Goal: Information Seeking & Learning: Learn about a topic

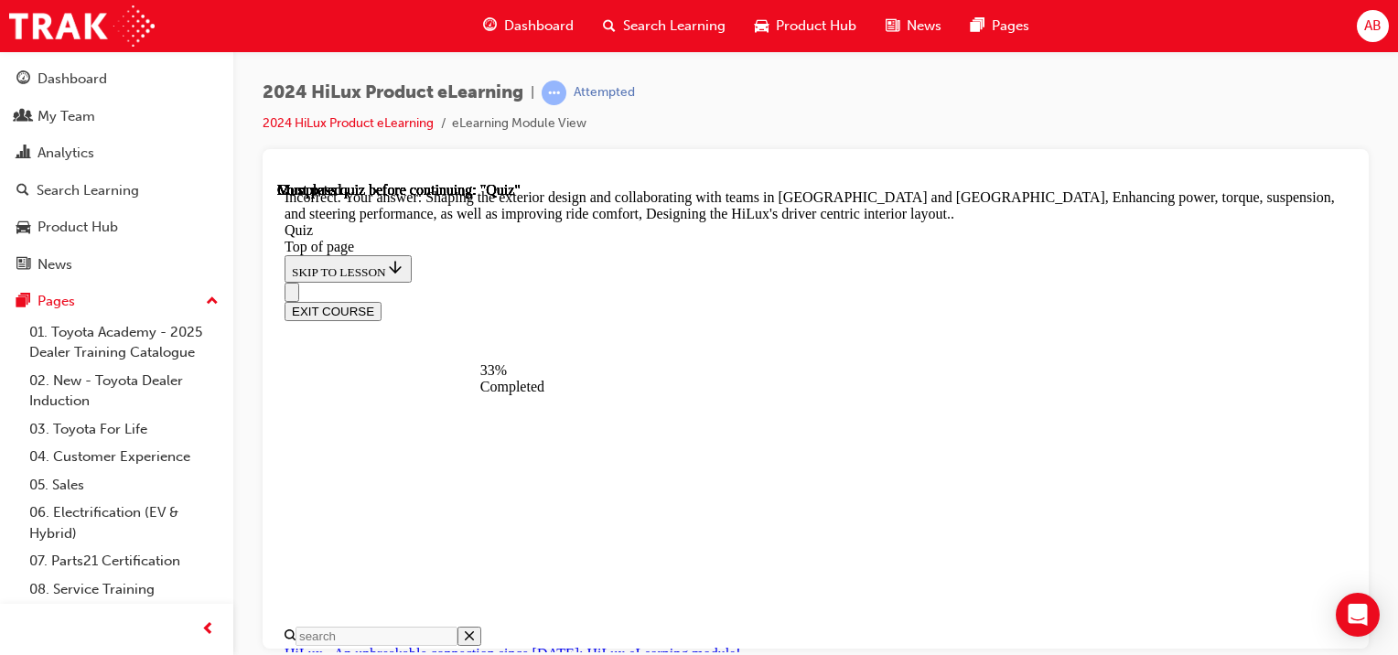
scroll to position [238, 0]
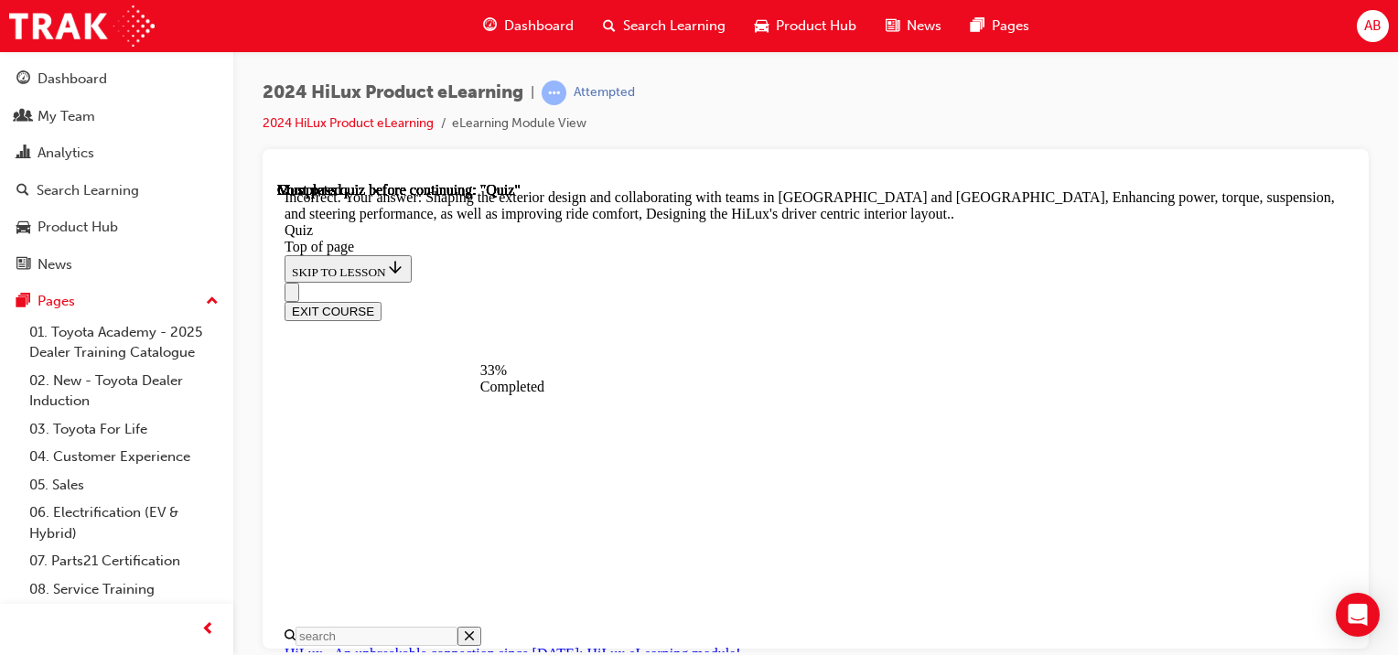
drag, startPoint x: 733, startPoint y: 425, endPoint x: 764, endPoint y: 497, distance: 78.7
drag, startPoint x: 925, startPoint y: 562, endPoint x: 733, endPoint y: 588, distance: 194.0
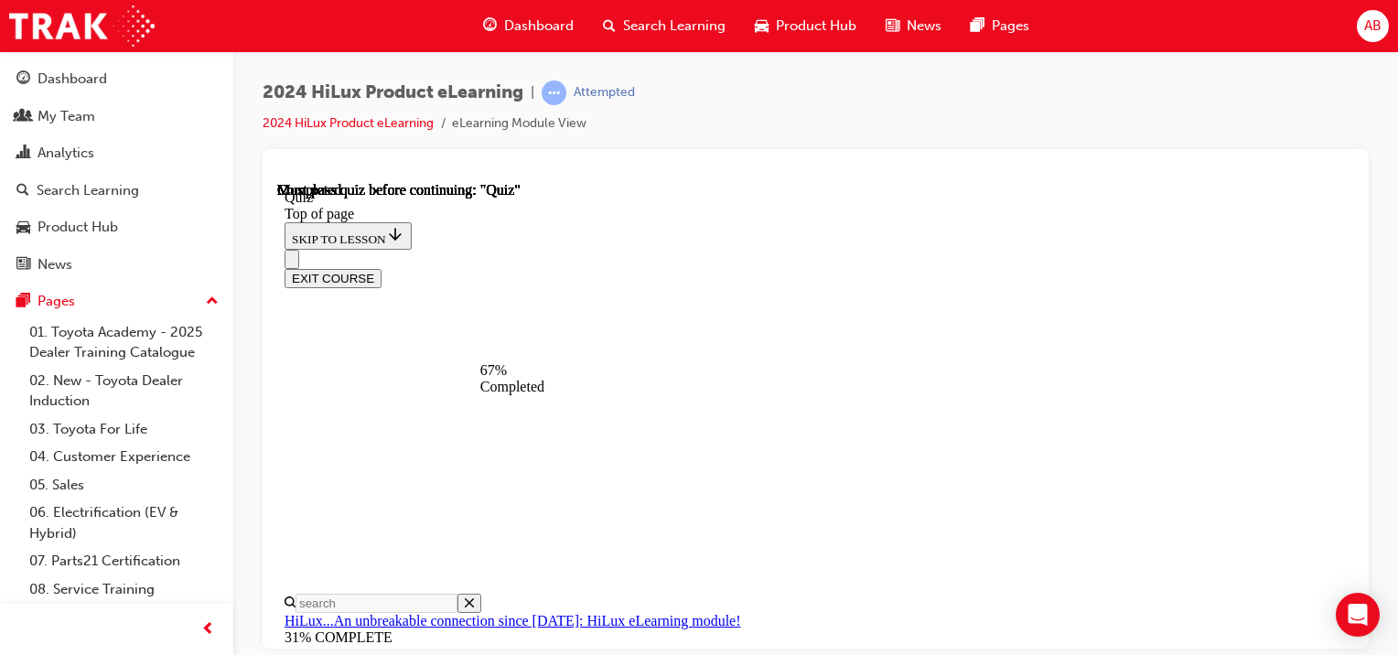
scroll to position [238, 0]
drag, startPoint x: 955, startPoint y: 554, endPoint x: 901, endPoint y: 565, distance: 56.0
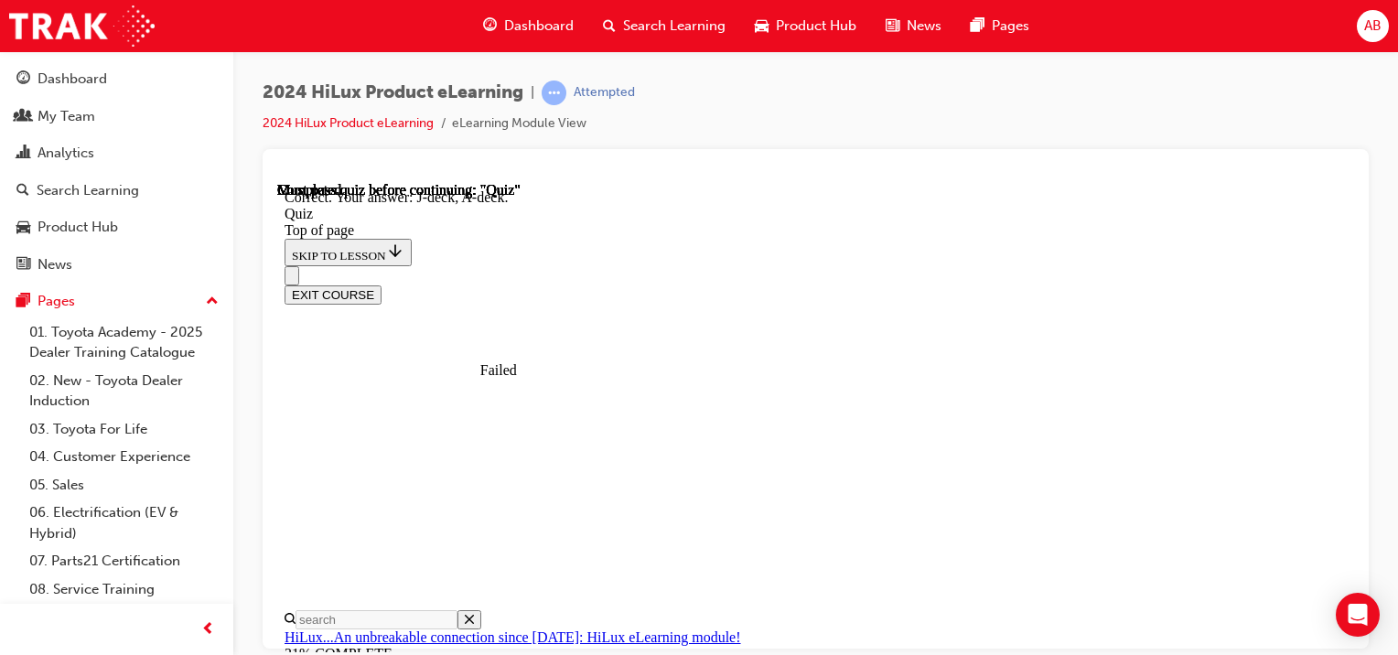
scroll to position [546, 0]
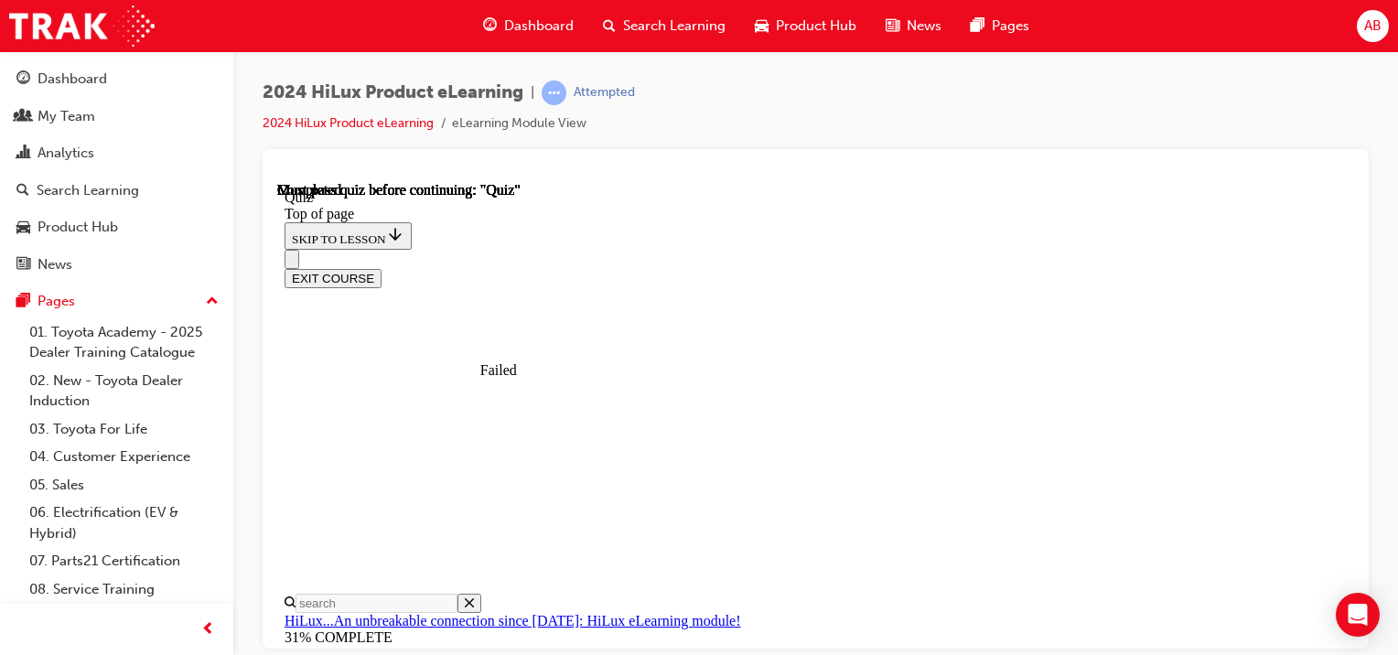
scroll to position [523, 0]
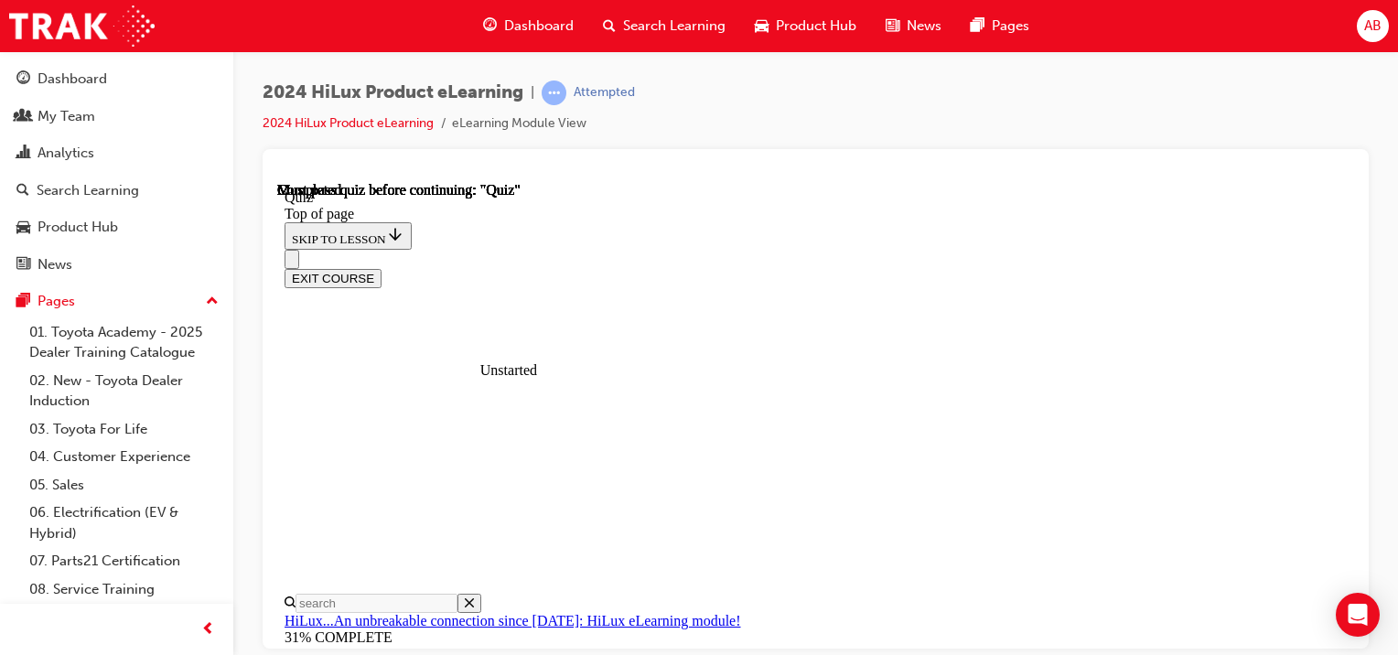
drag, startPoint x: 736, startPoint y: 610, endPoint x: 729, endPoint y: 456, distance: 153.9
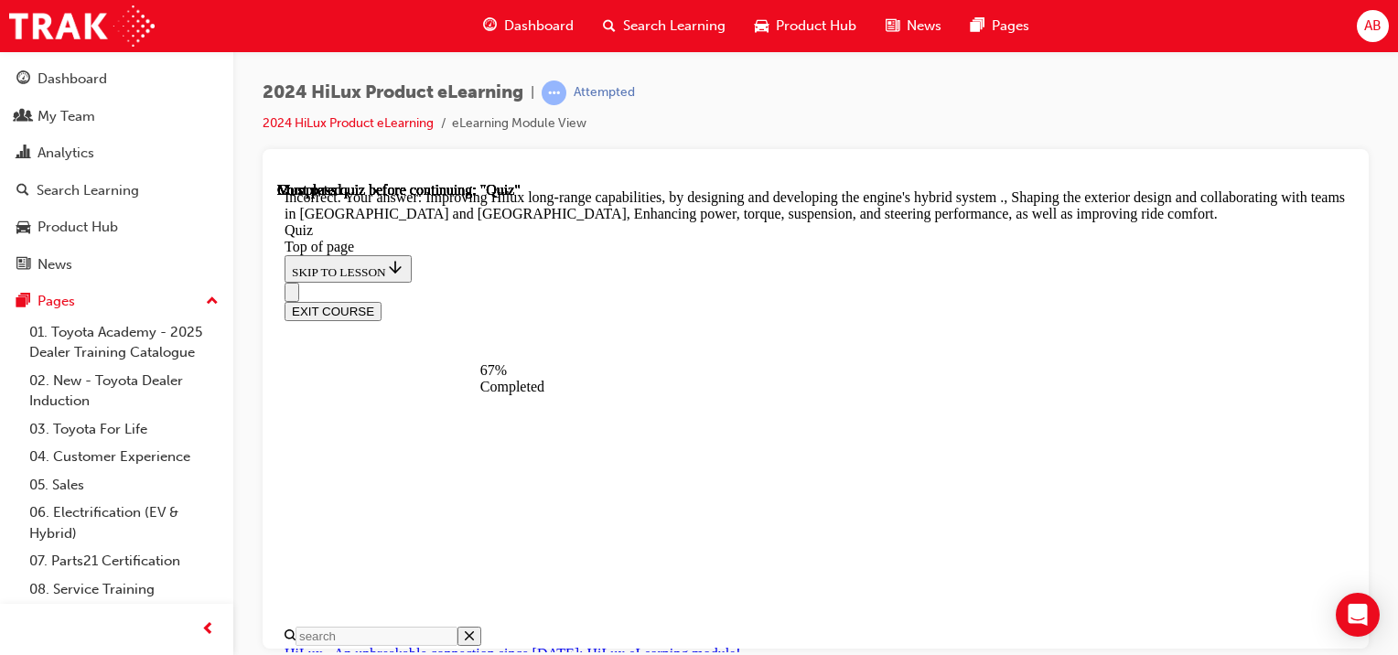
scroll to position [596, 0]
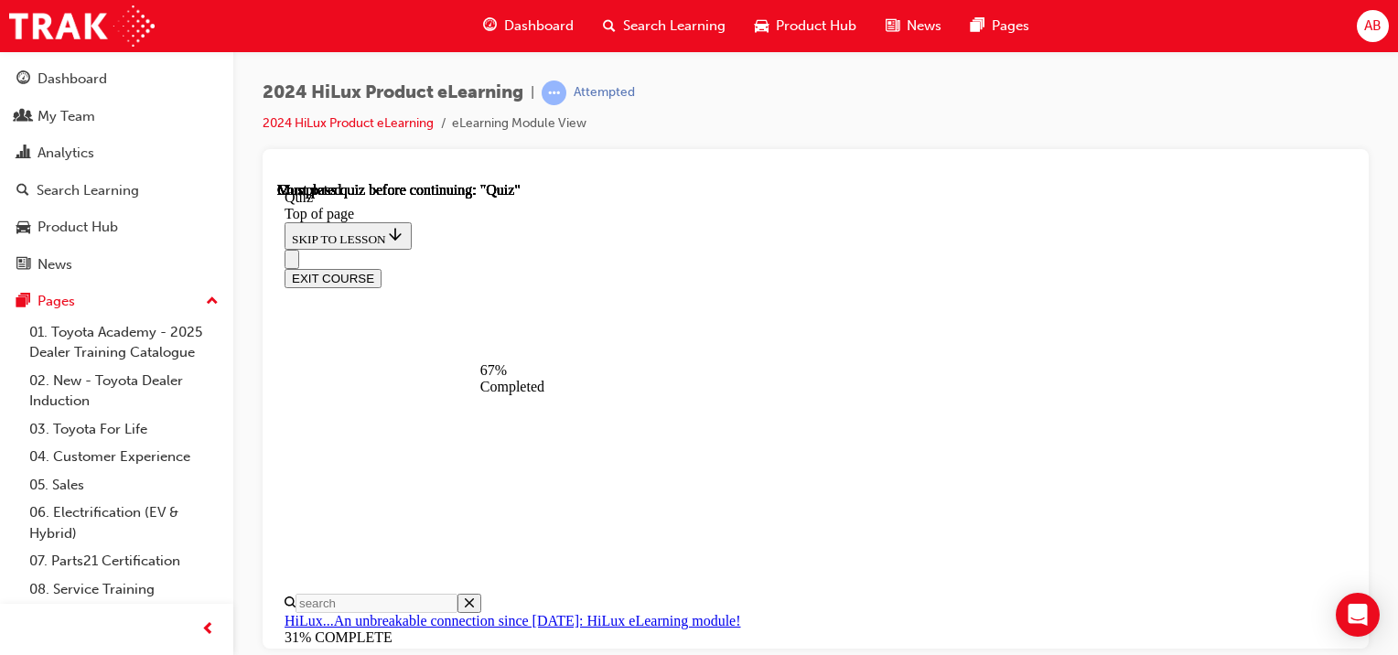
scroll to position [421, 0]
click at [728, 249] on div "EXIT COURSE" at bounding box center [809, 268] width 1049 height 38
click at [731, 249] on div "EXIT COURSE" at bounding box center [809, 268] width 1049 height 38
click at [739, 249] on div "EXIT COURSE" at bounding box center [809, 268] width 1049 height 38
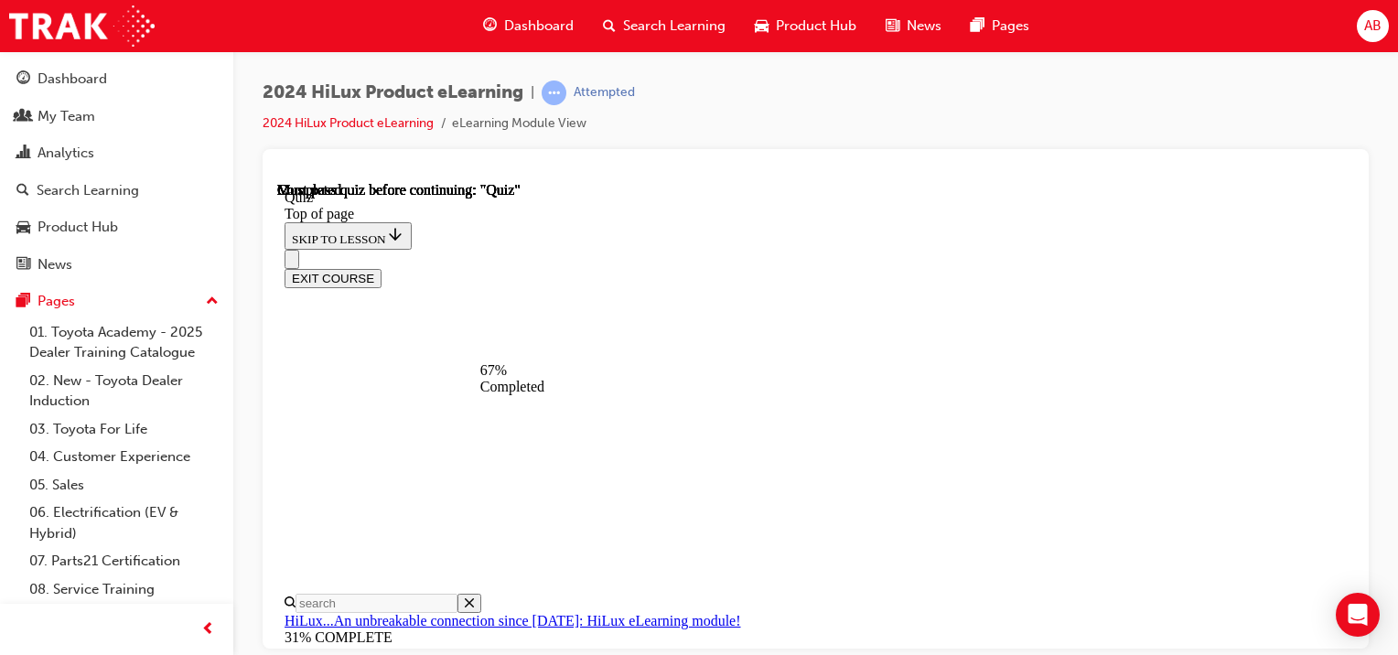
click at [734, 249] on div "EXIT COURSE" at bounding box center [809, 268] width 1049 height 38
click at [732, 249] on div "EXIT COURSE" at bounding box center [809, 268] width 1049 height 38
drag, startPoint x: 730, startPoint y: 478, endPoint x: 760, endPoint y: 459, distance: 34.5
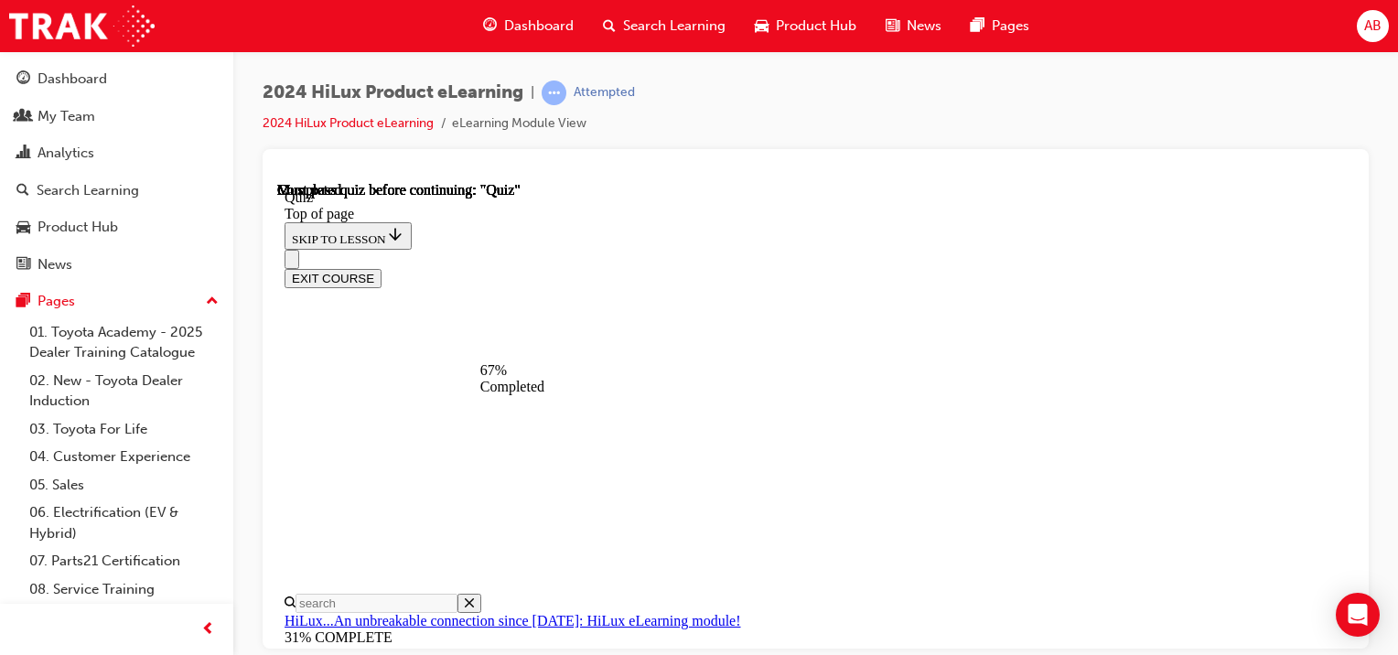
scroll to position [434, 0]
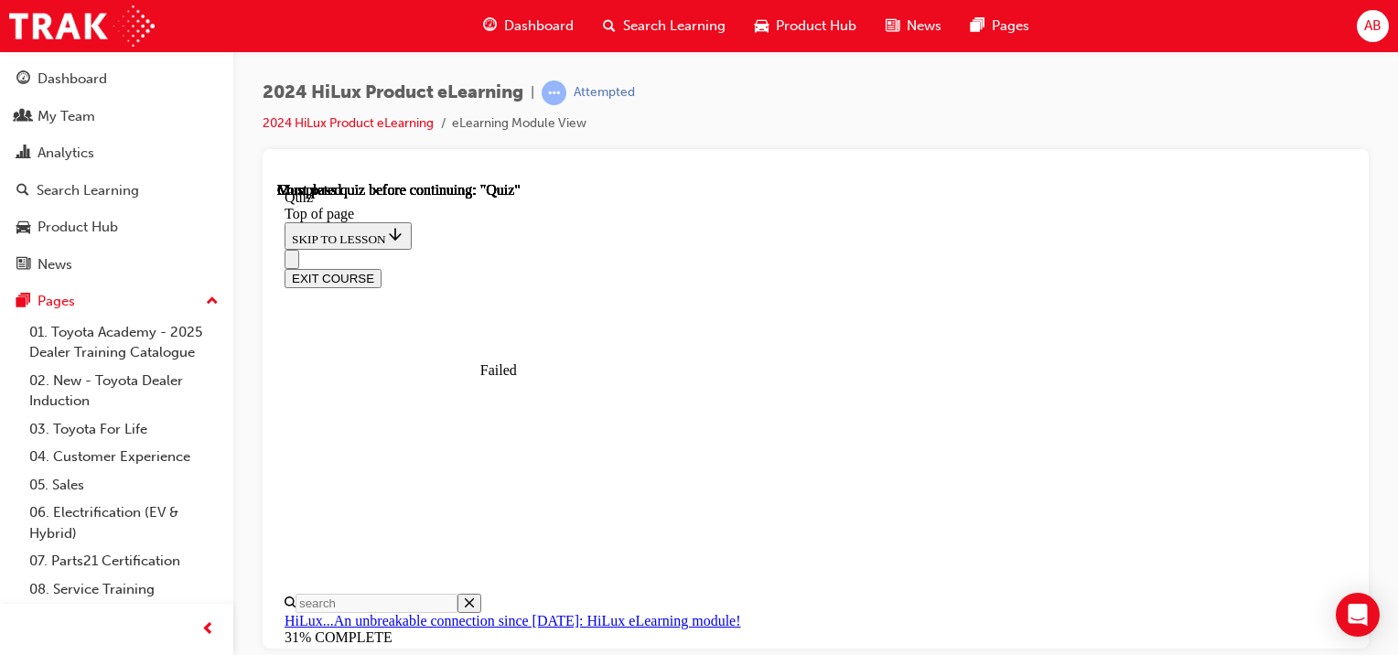
scroll to position [523, 0]
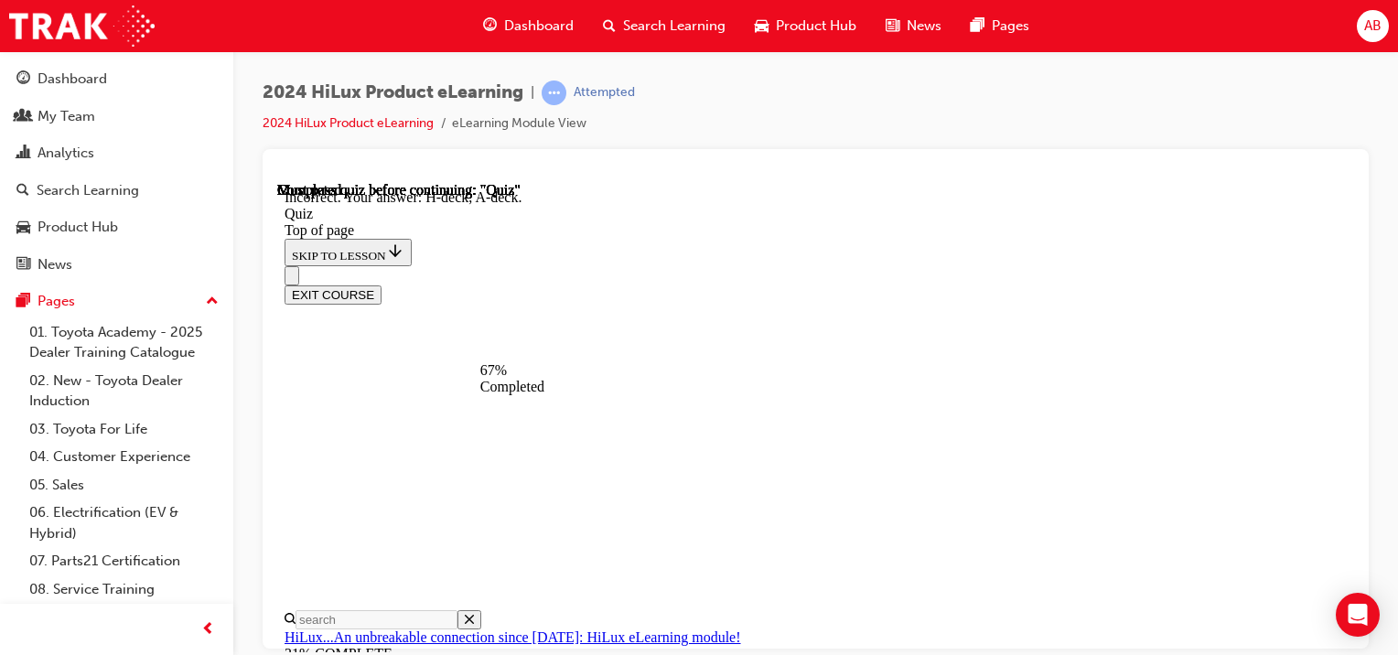
scroll to position [329, 0]
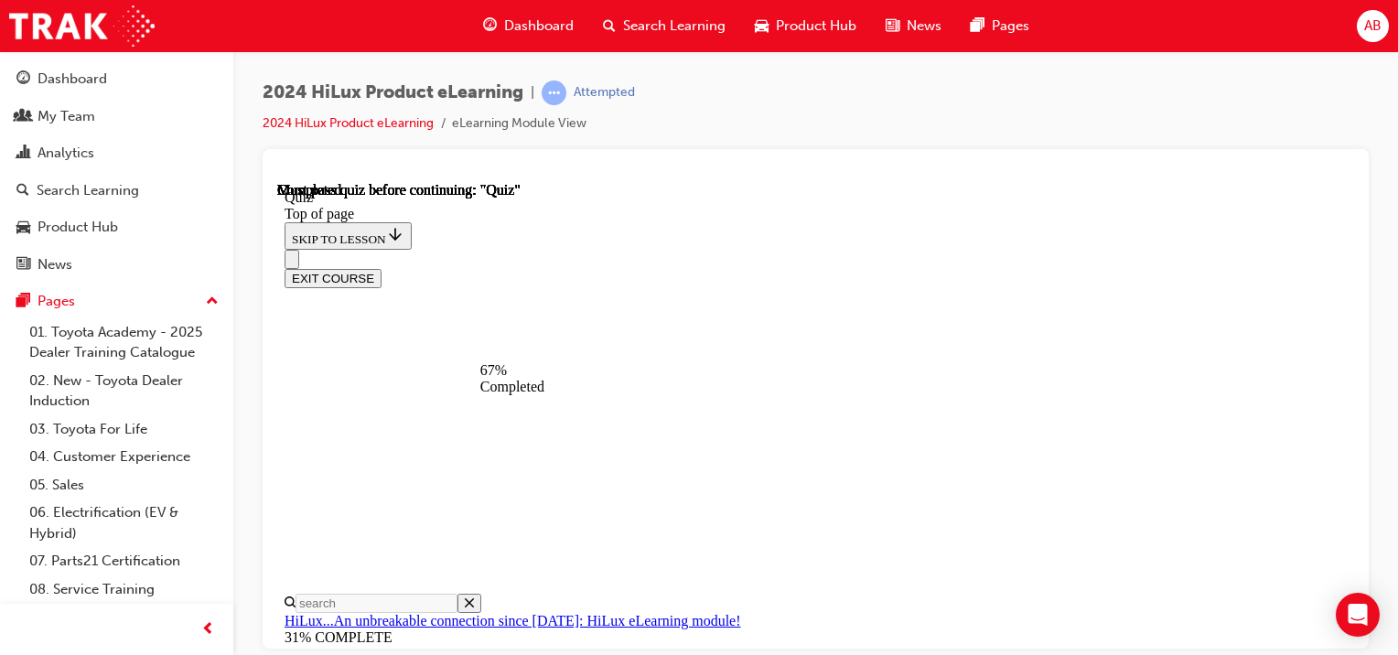
scroll to position [238, 0]
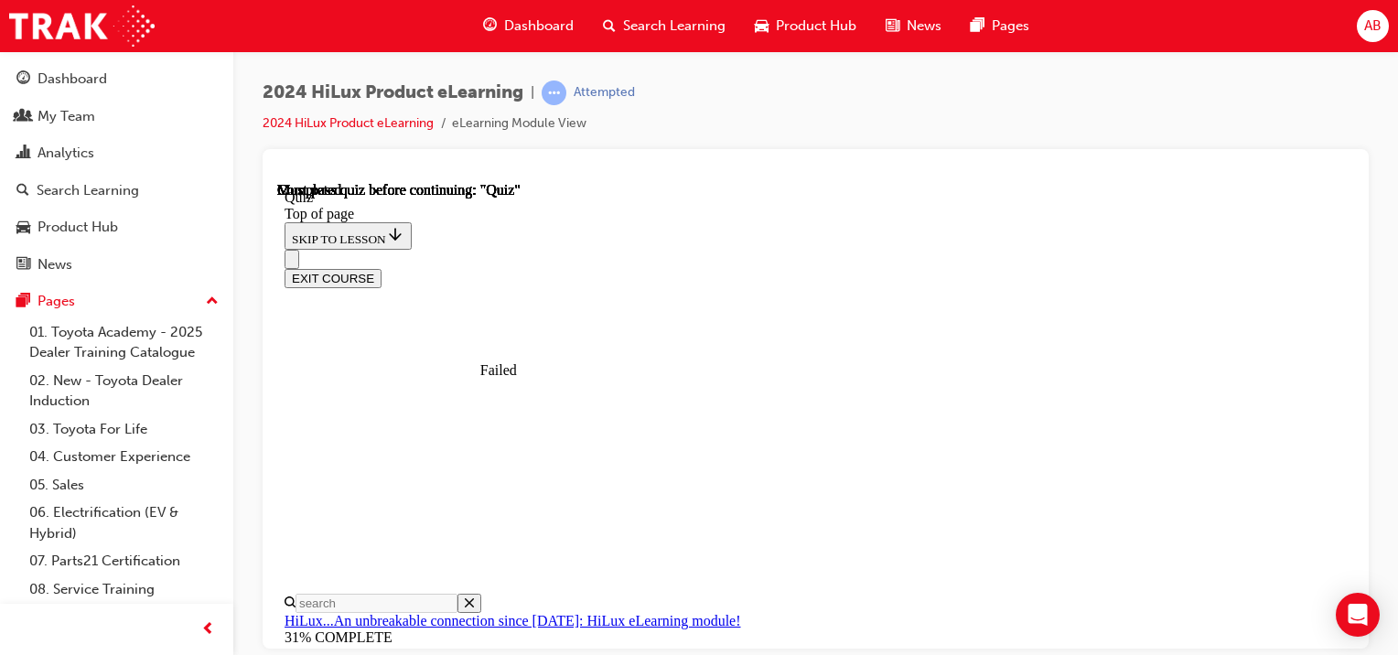
scroll to position [523, 0]
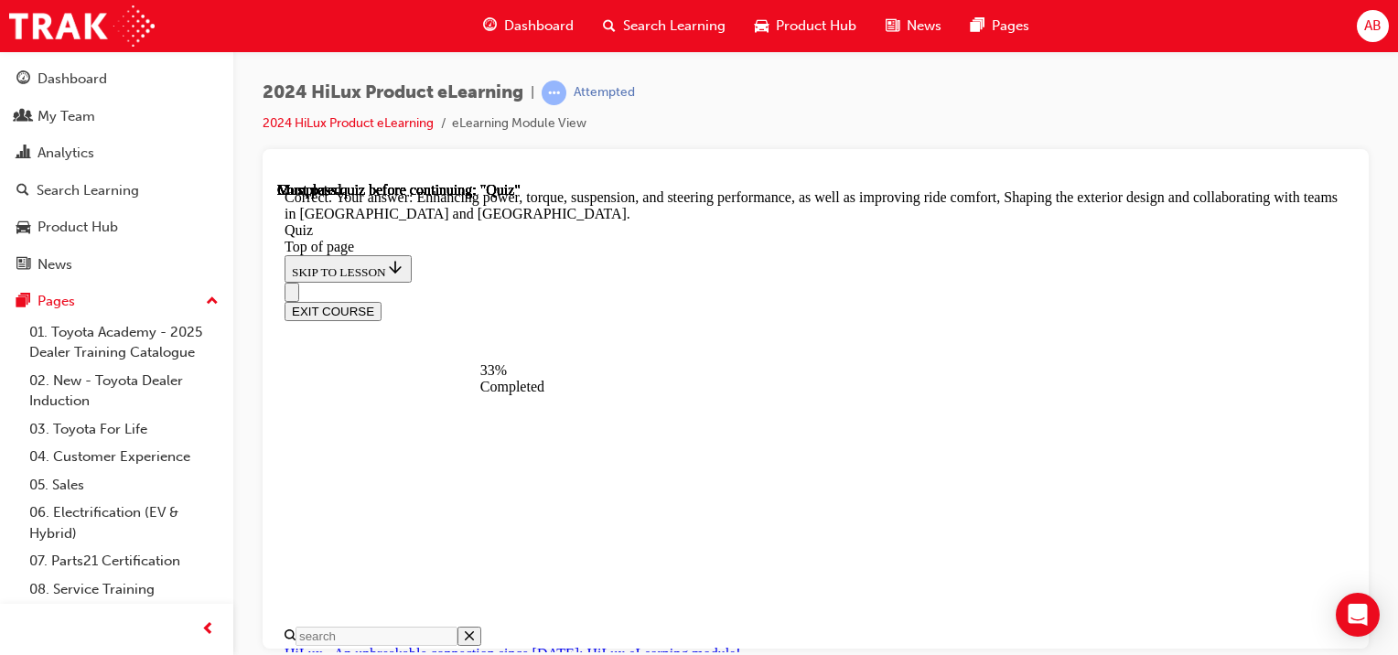
scroll to position [538, 0]
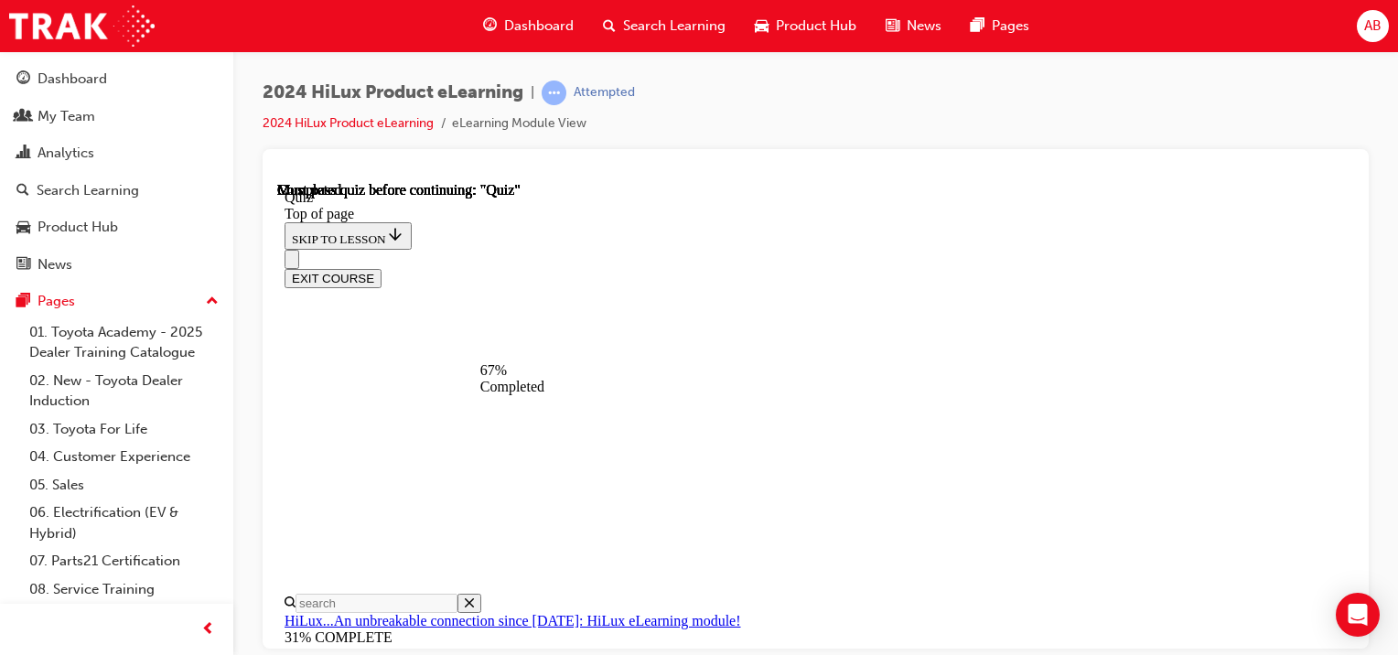
scroll to position [238, 0]
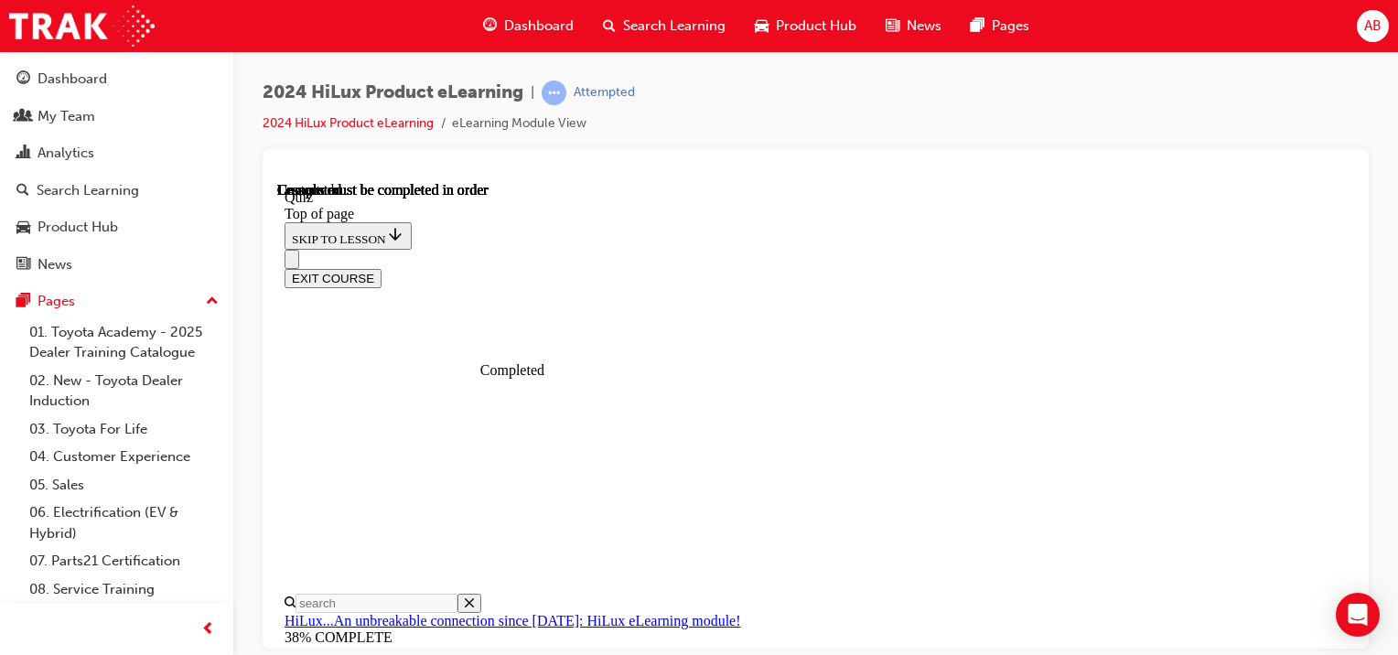
scroll to position [523, 0]
drag, startPoint x: 823, startPoint y: 359, endPoint x: 1034, endPoint y: 383, distance: 212.7
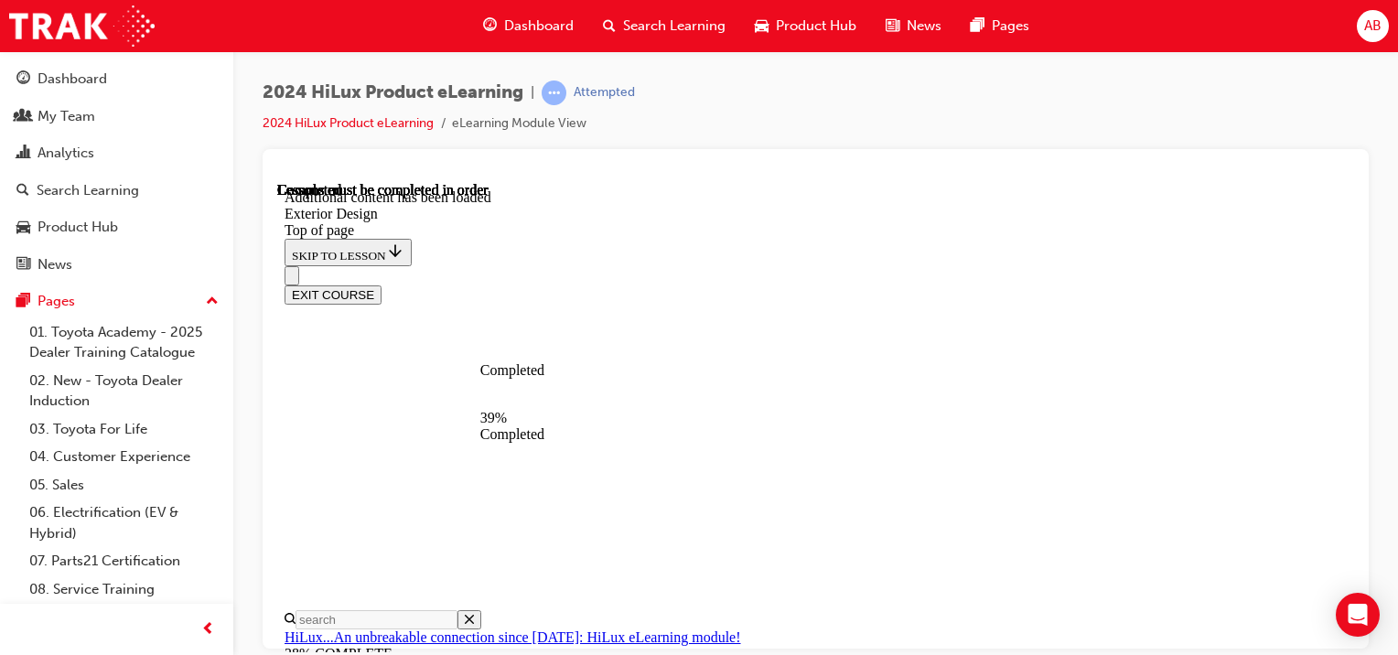
scroll to position [3242, 0]
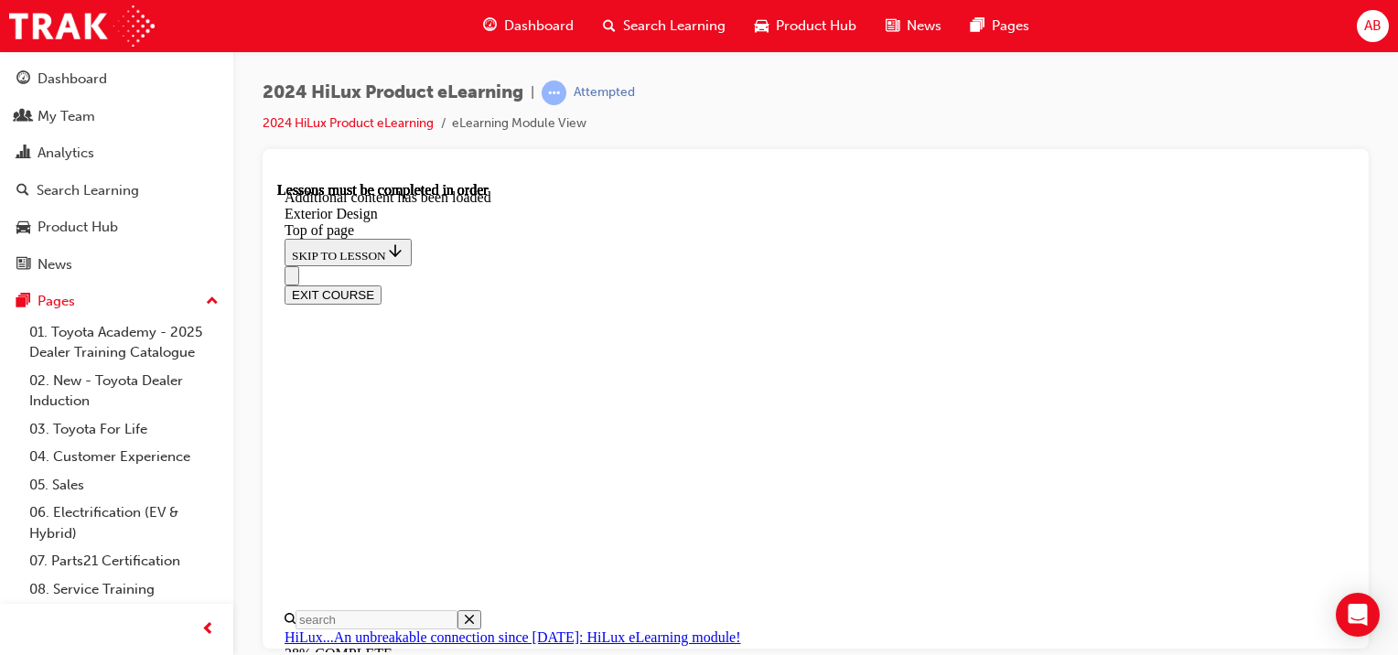
drag, startPoint x: 1303, startPoint y: 362, endPoint x: 1142, endPoint y: 374, distance: 161.5
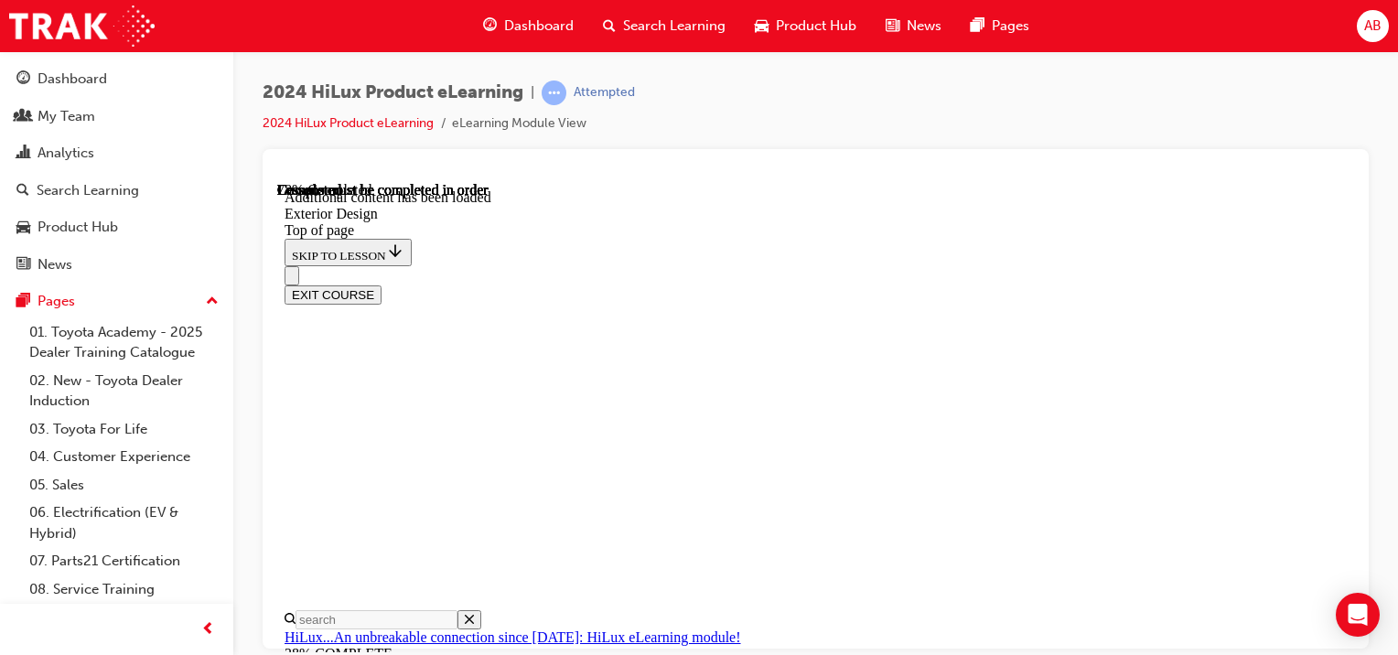
scroll to position [6080, 0]
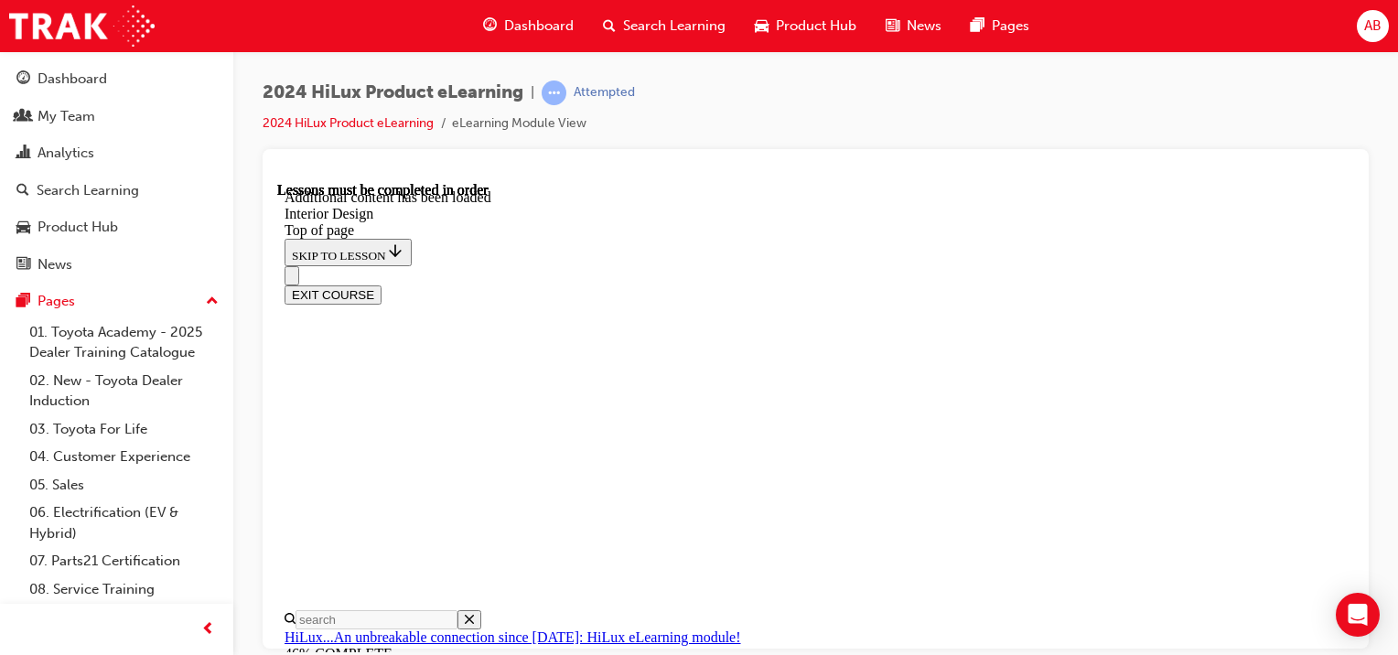
drag, startPoint x: 1175, startPoint y: 371, endPoint x: 1180, endPoint y: 379, distance: 9.4
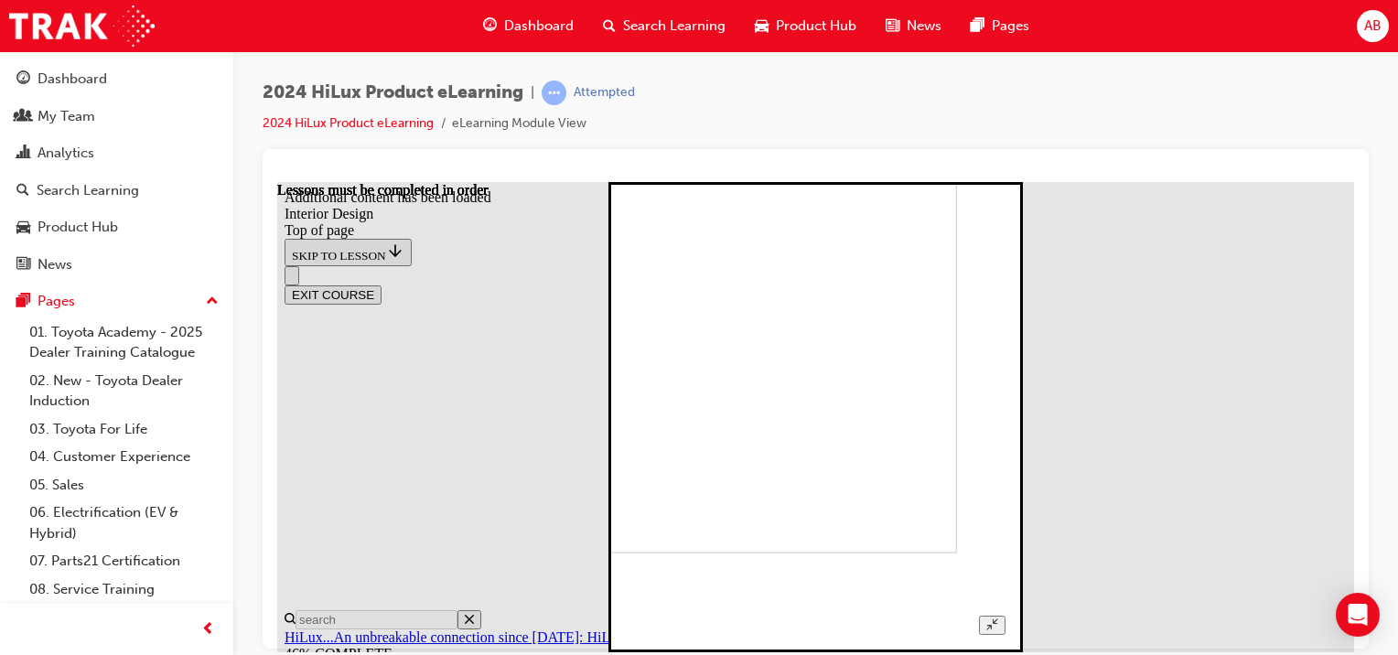
click at [998, 618] on icon "Unzoom image" at bounding box center [993, 624] width 12 height 12
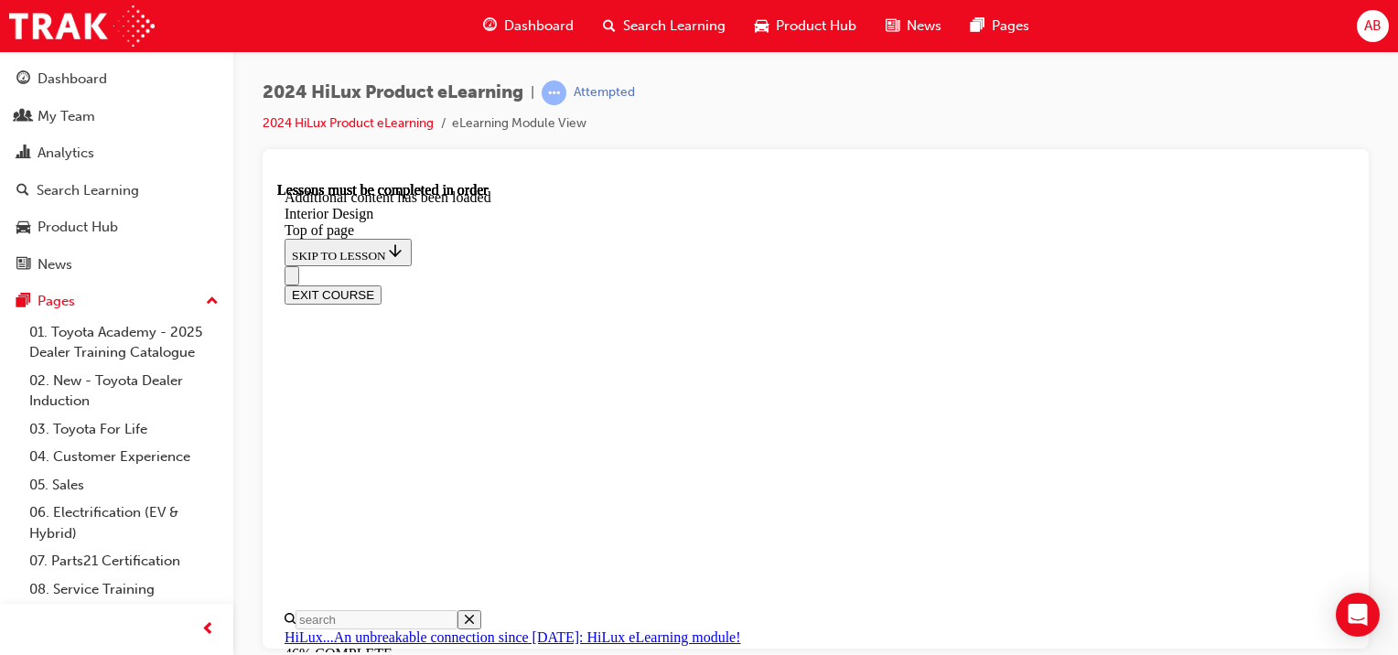
drag, startPoint x: 580, startPoint y: 581, endPoint x: 605, endPoint y: 565, distance: 29.7
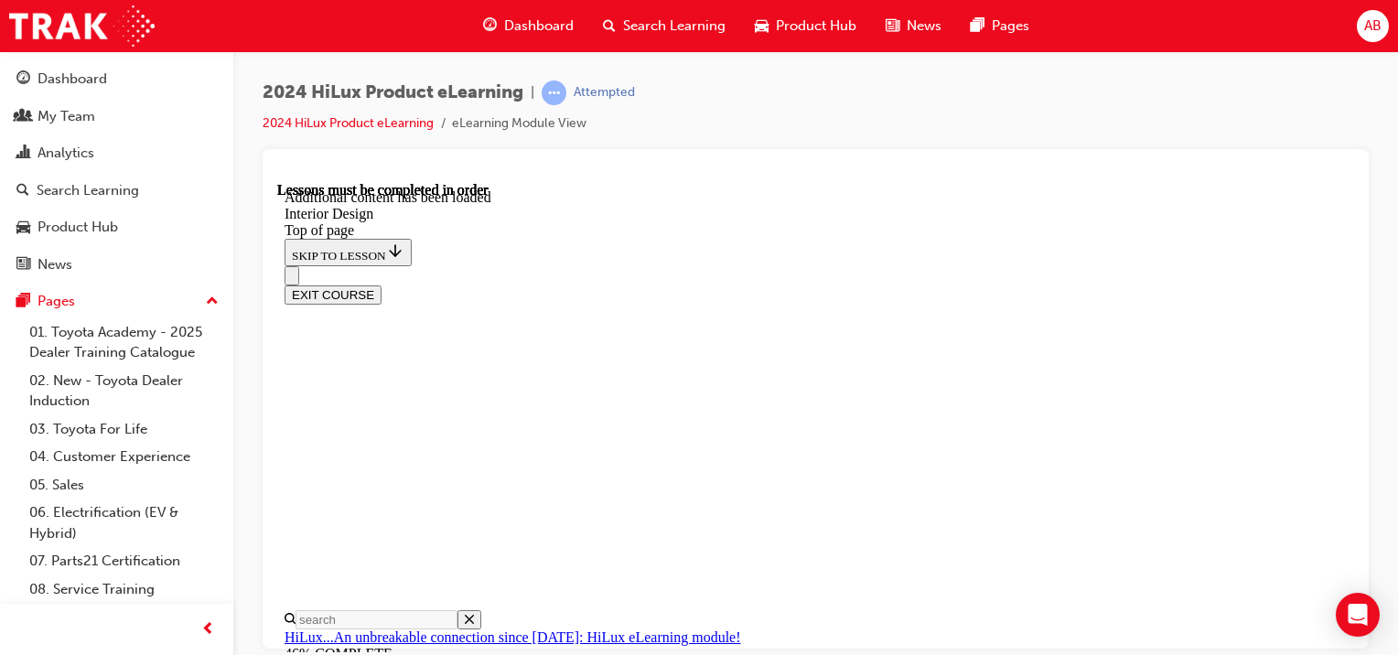
drag, startPoint x: 1046, startPoint y: 340, endPoint x: 1138, endPoint y: 322, distance: 93.2
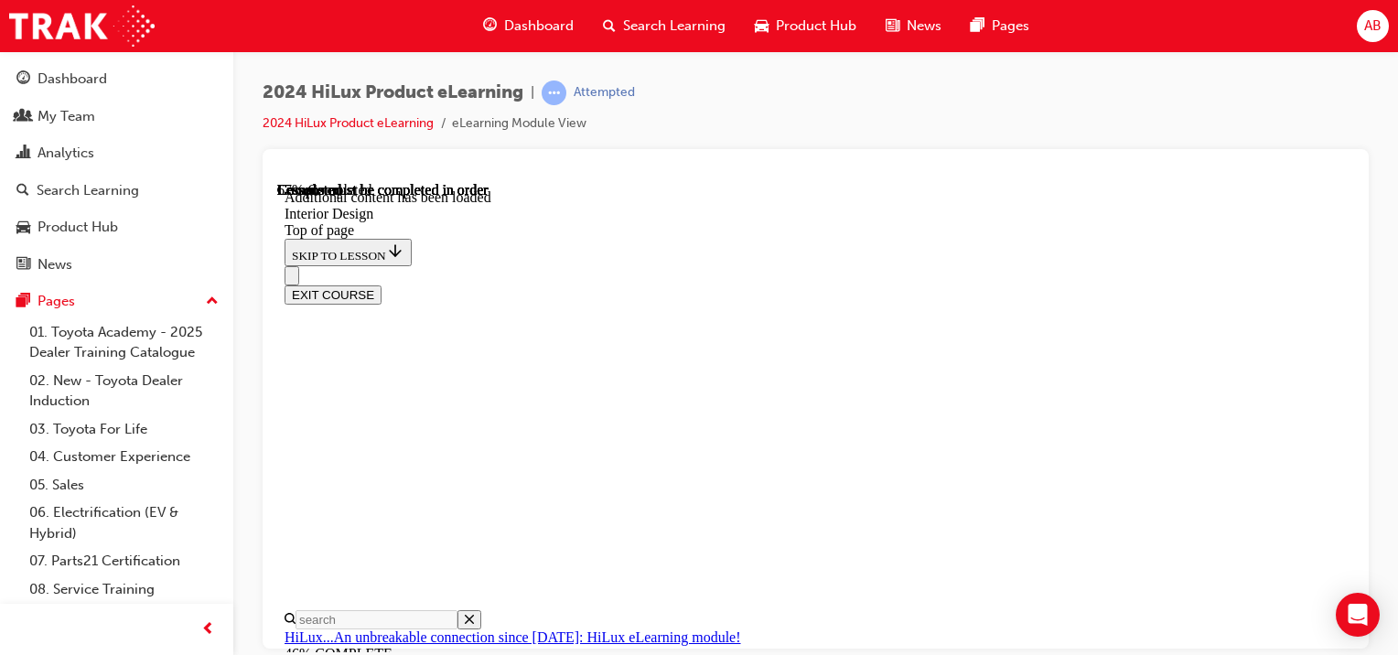
scroll to position [2559, 0]
drag, startPoint x: 771, startPoint y: 299, endPoint x: 769, endPoint y: 310, distance: 11.1
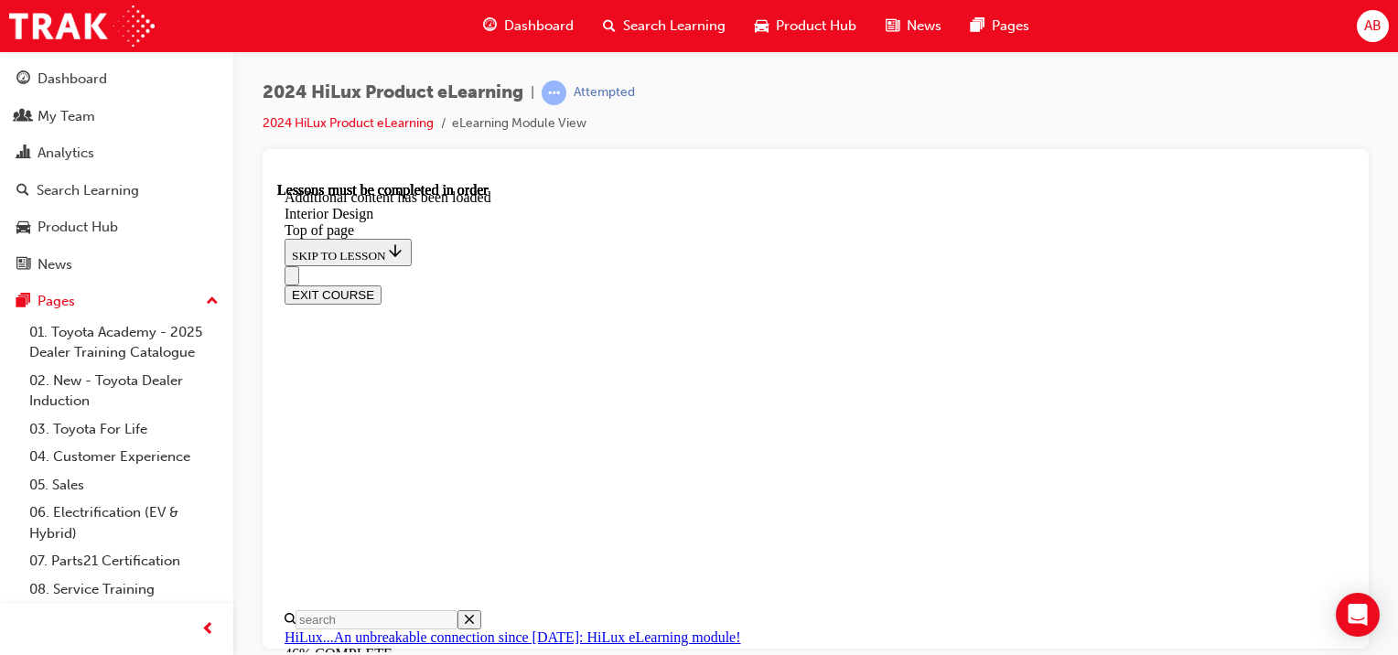
drag, startPoint x: 1032, startPoint y: 469, endPoint x: 970, endPoint y: 497, distance: 68.0
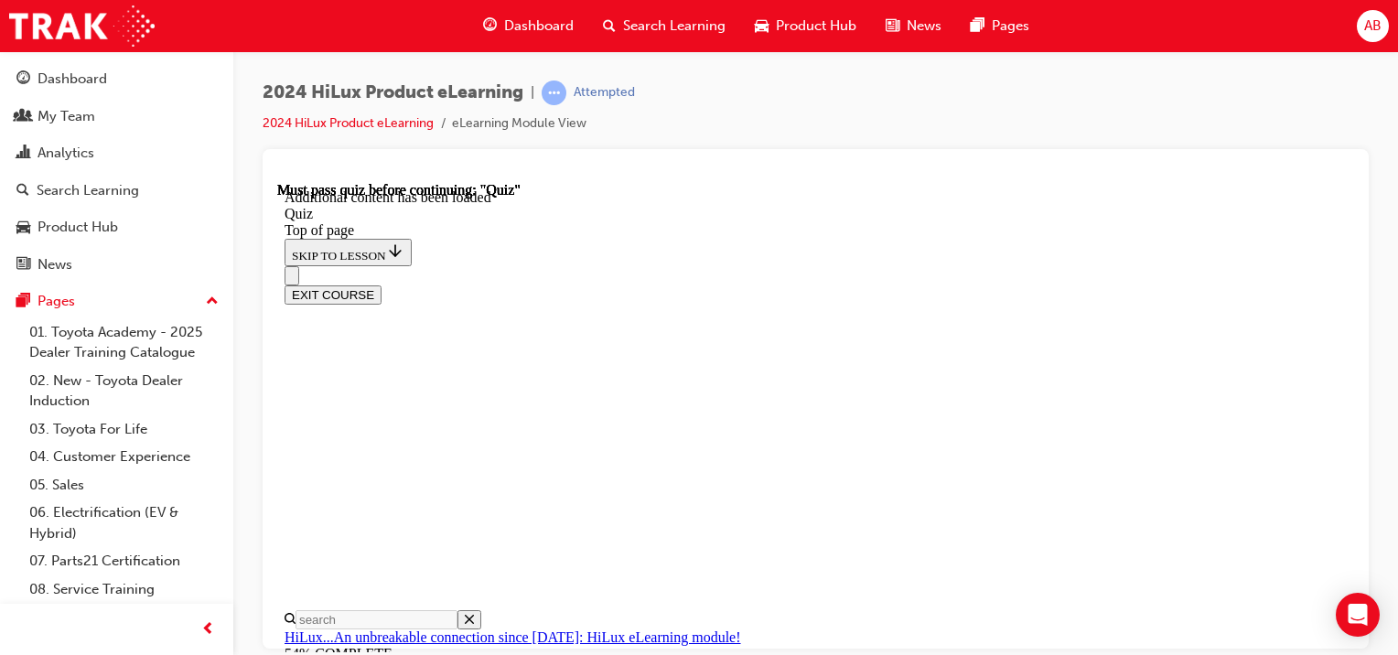
scroll to position [177, 0]
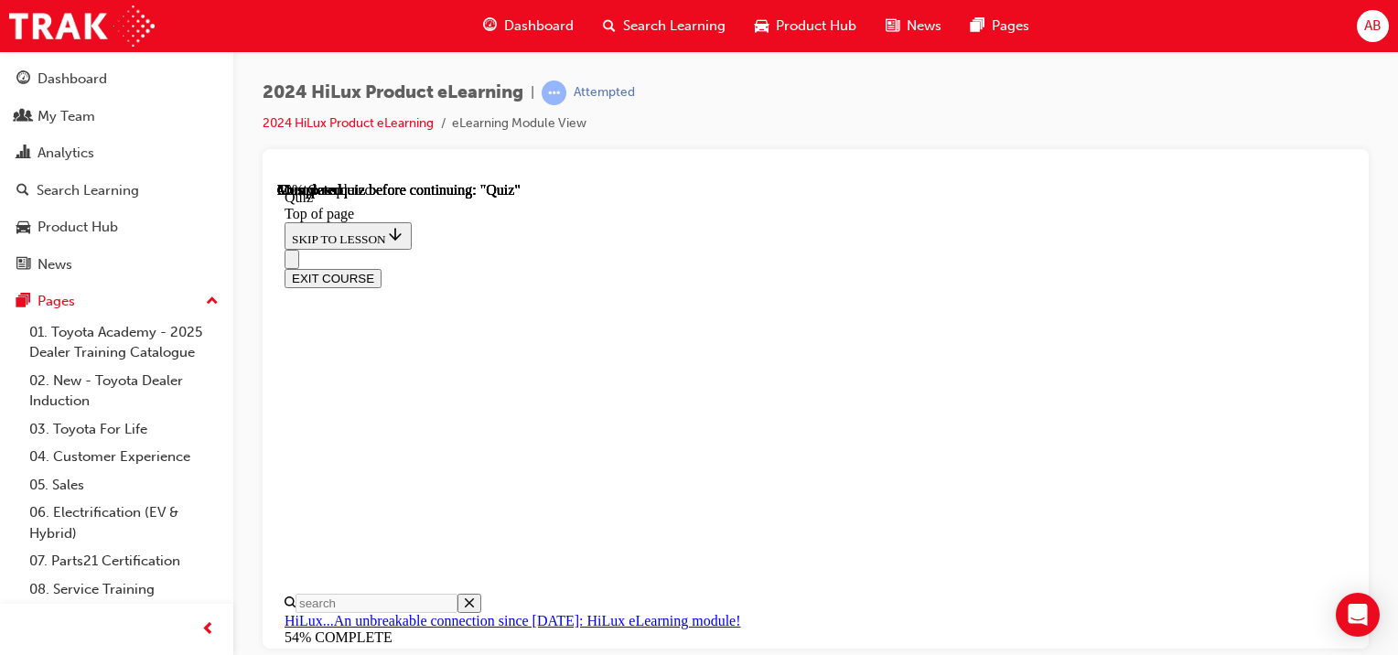
scroll to position [238, 0]
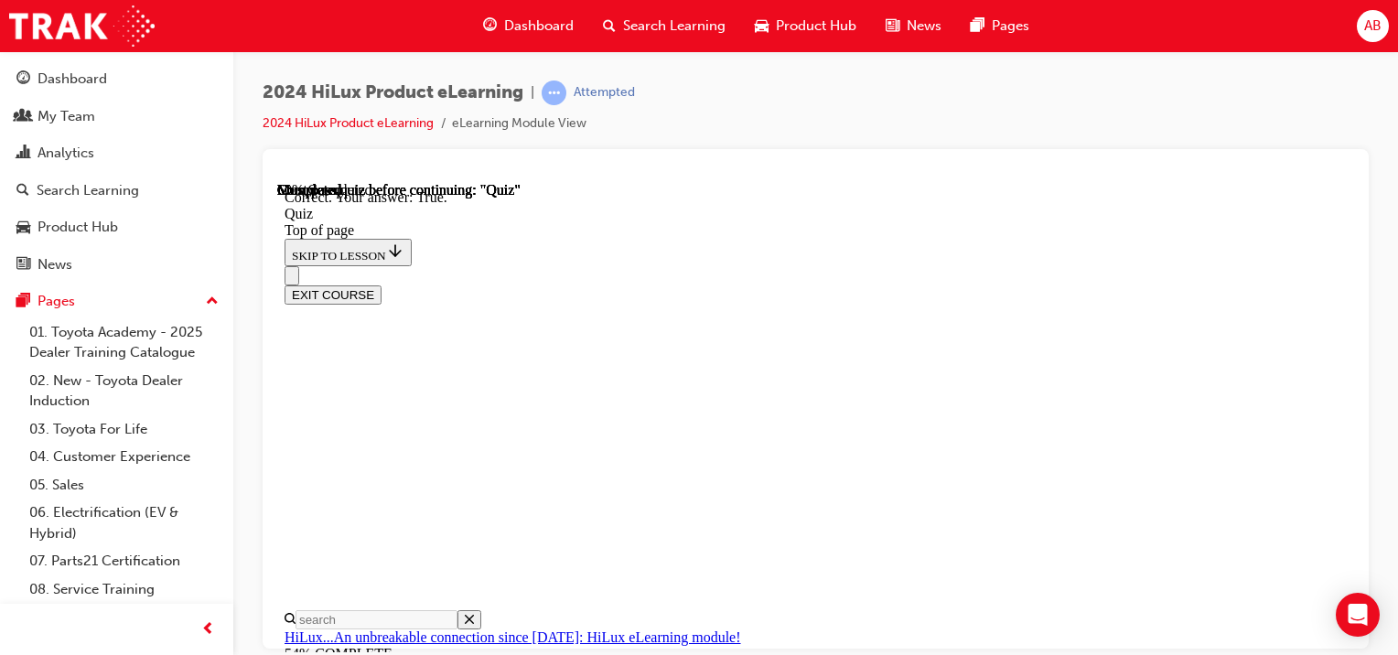
scroll to position [421, 0]
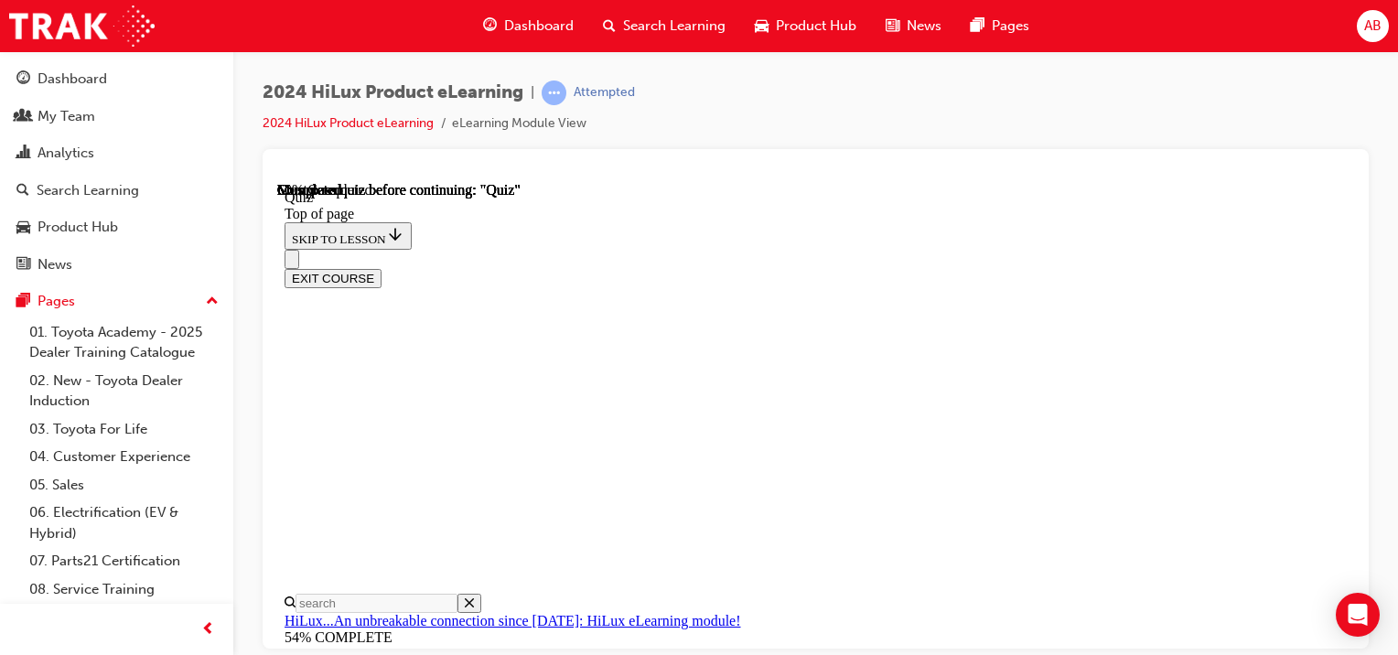
scroll to position [287, 0]
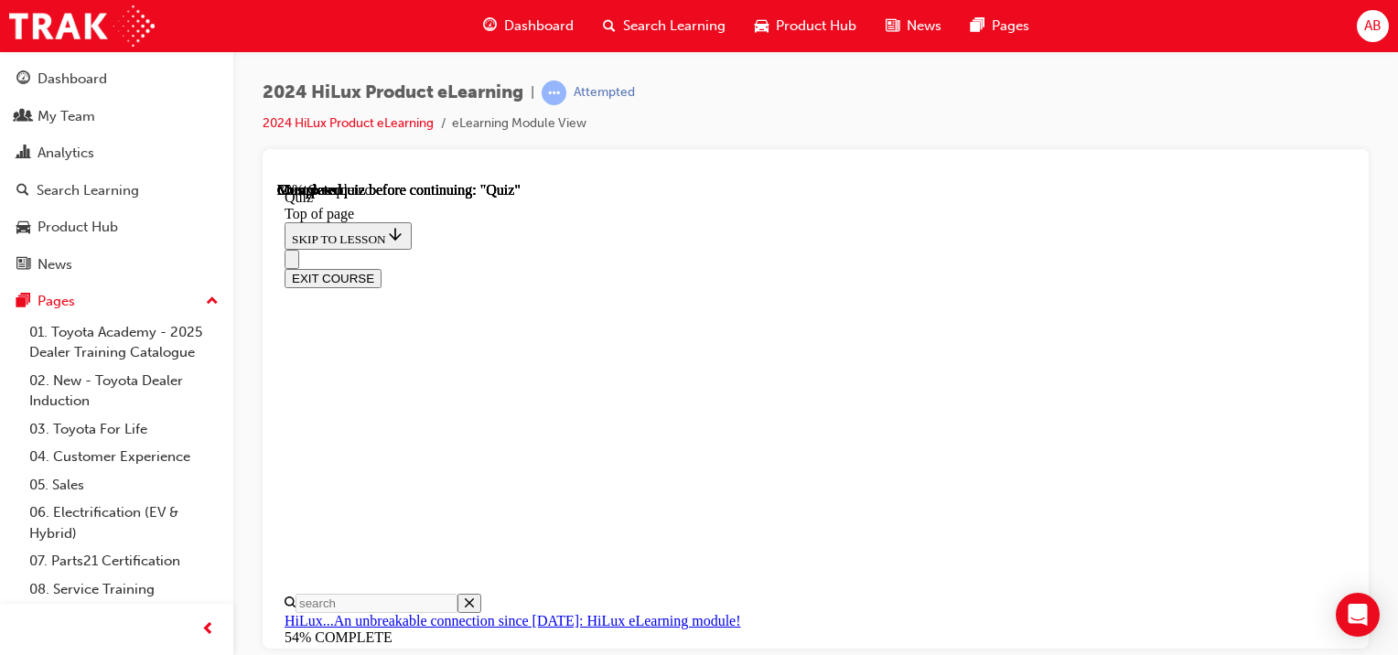
scroll to position [146, 0]
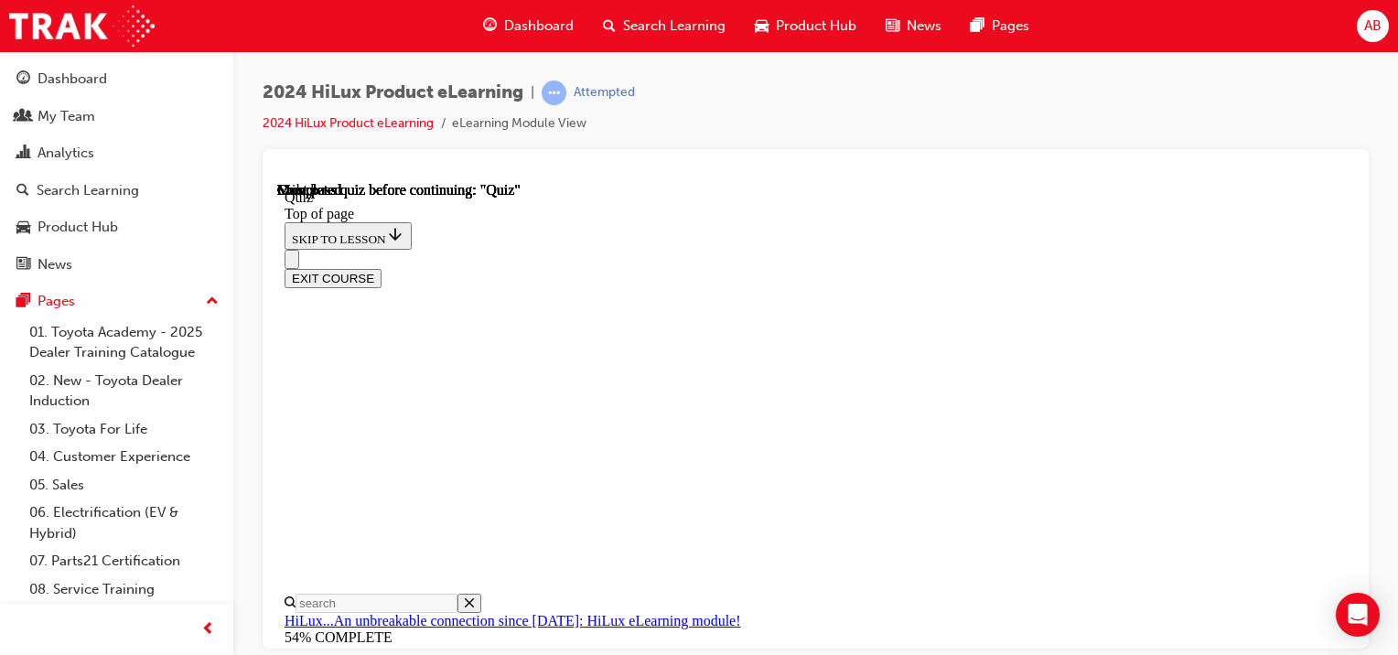
scroll to position [523, 0]
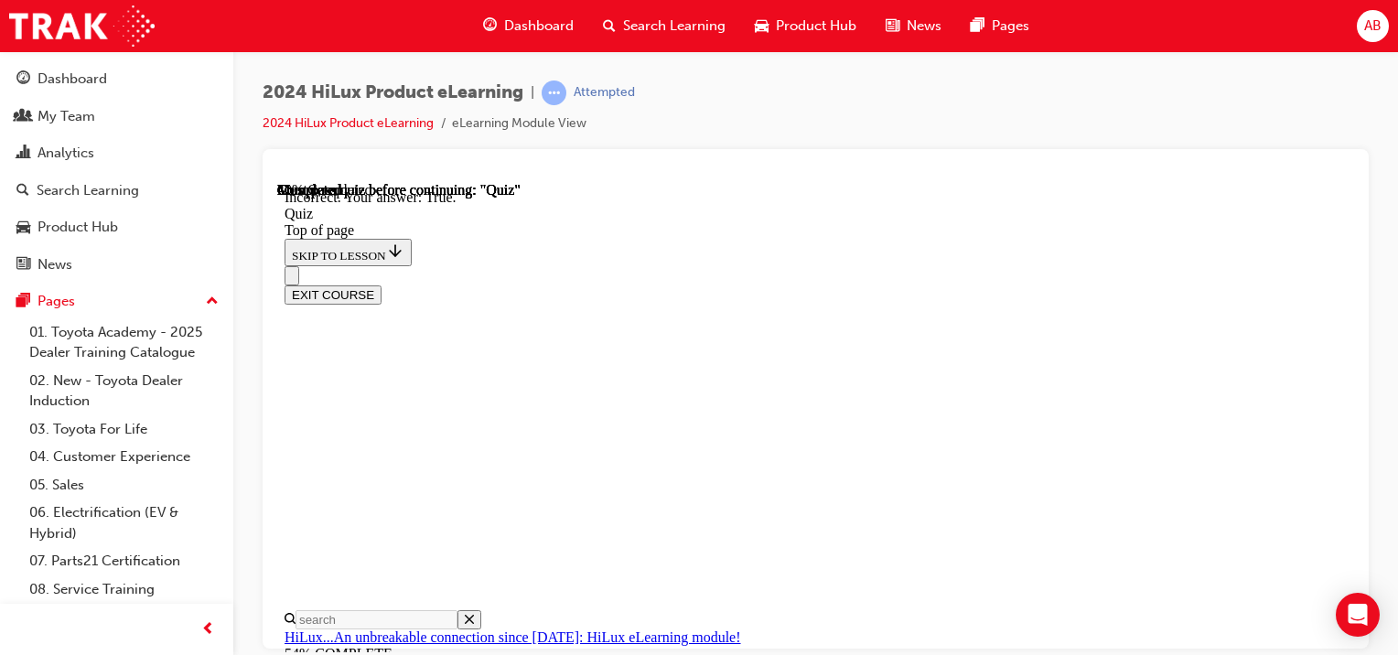
scroll to position [400, 0]
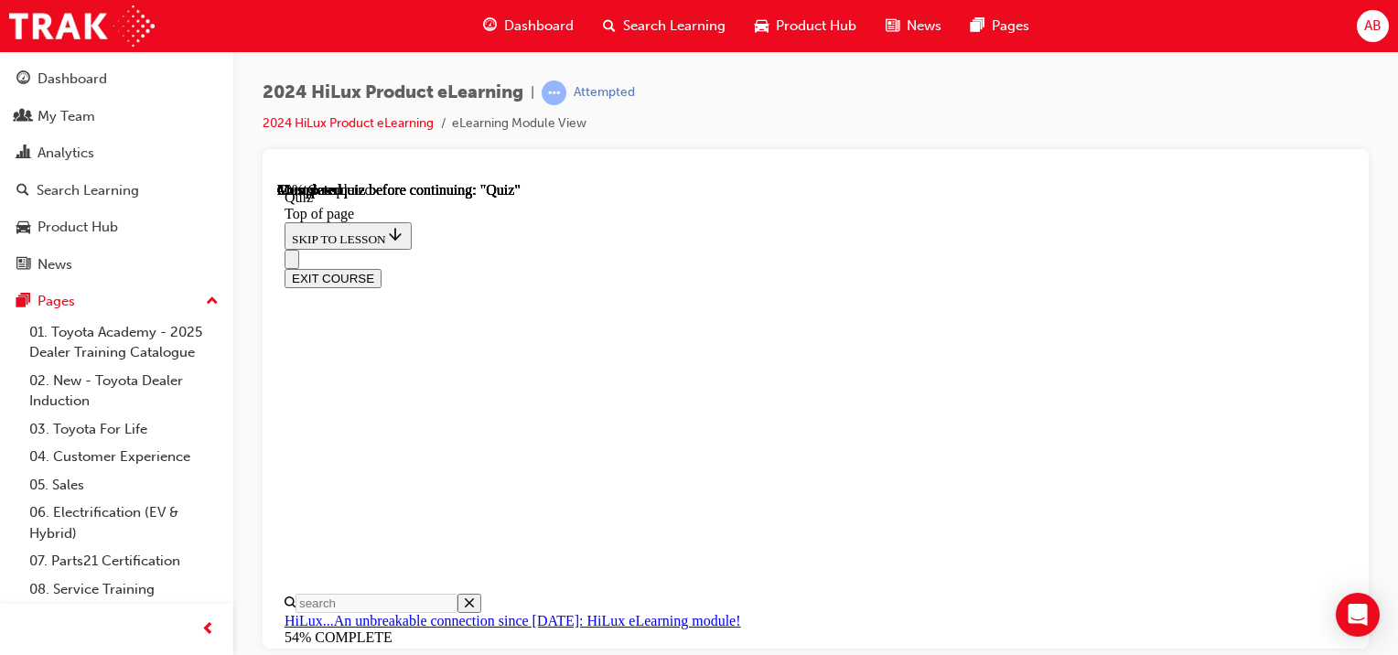
scroll to position [238, 0]
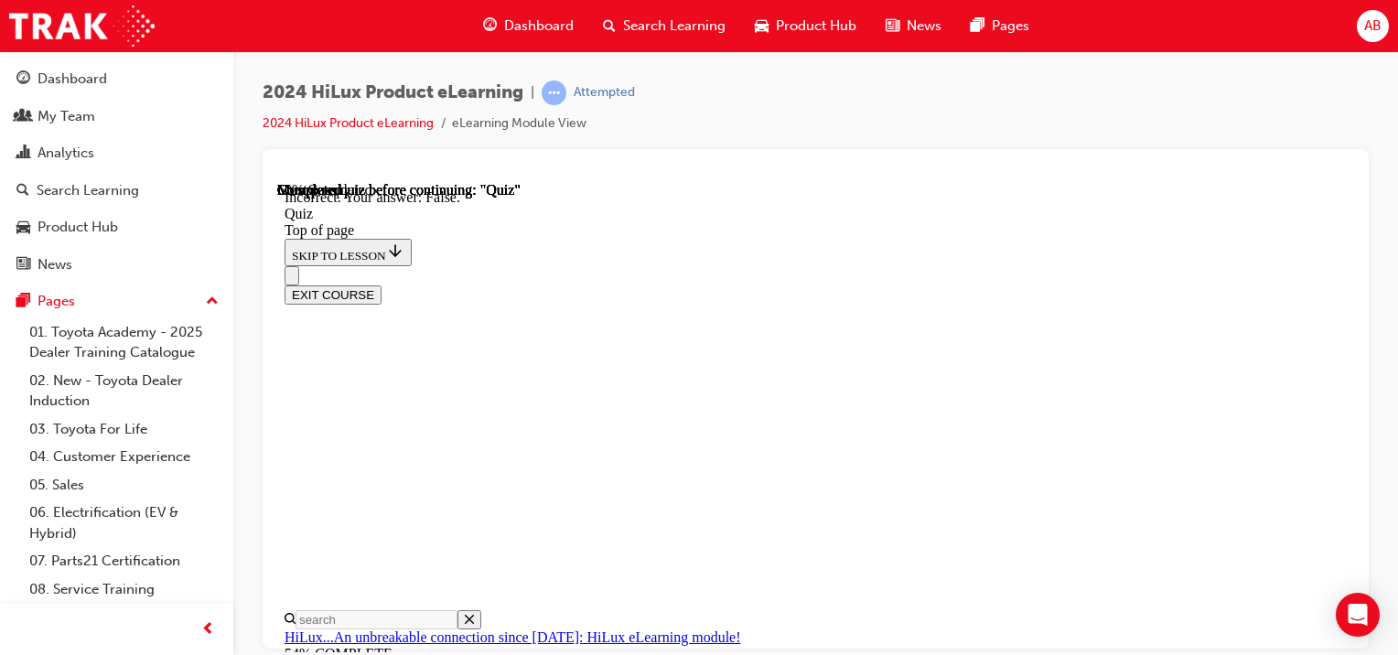
scroll to position [188, 0]
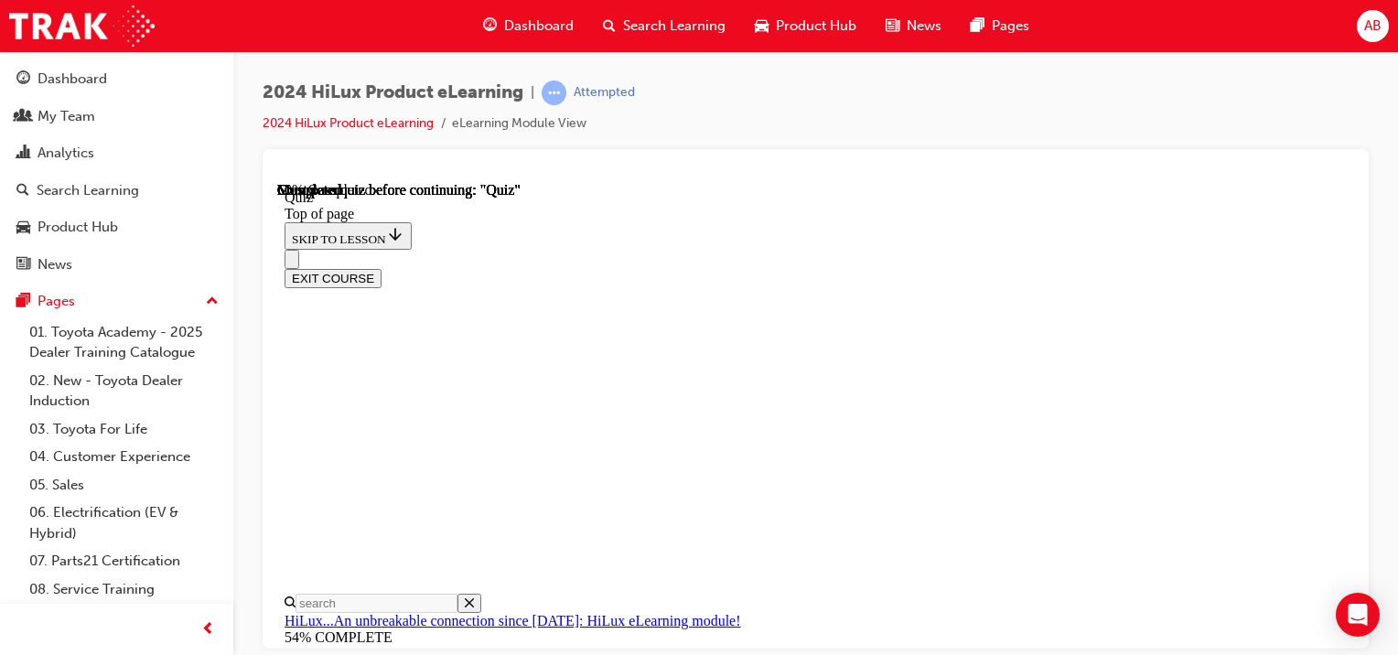
scroll to position [146, 0]
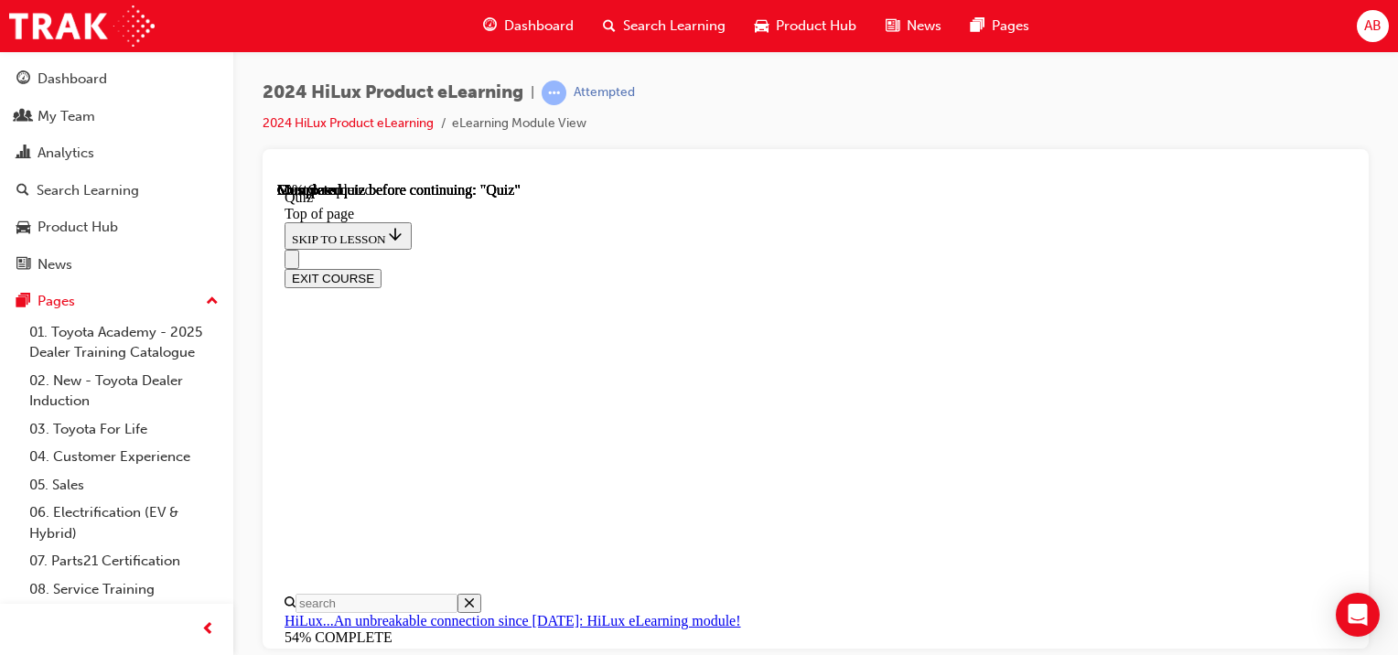
scroll to position [361, 0]
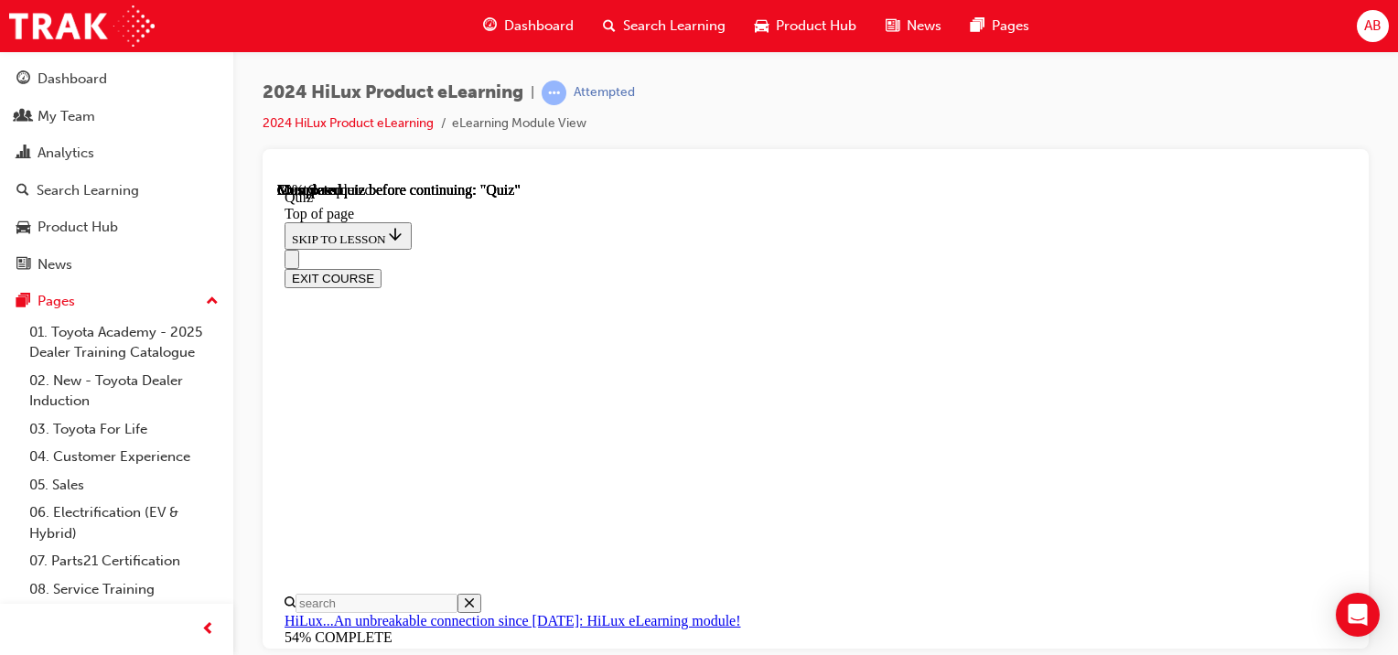
scroll to position [329, 0]
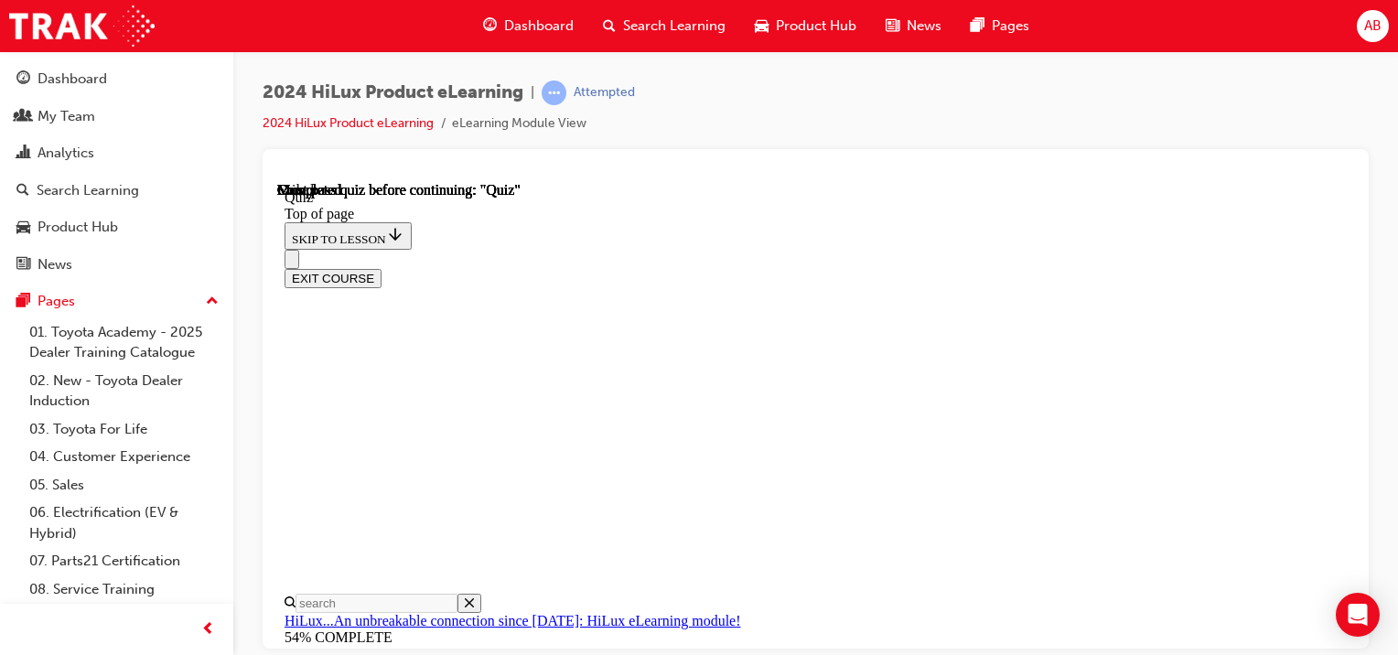
scroll to position [523, 0]
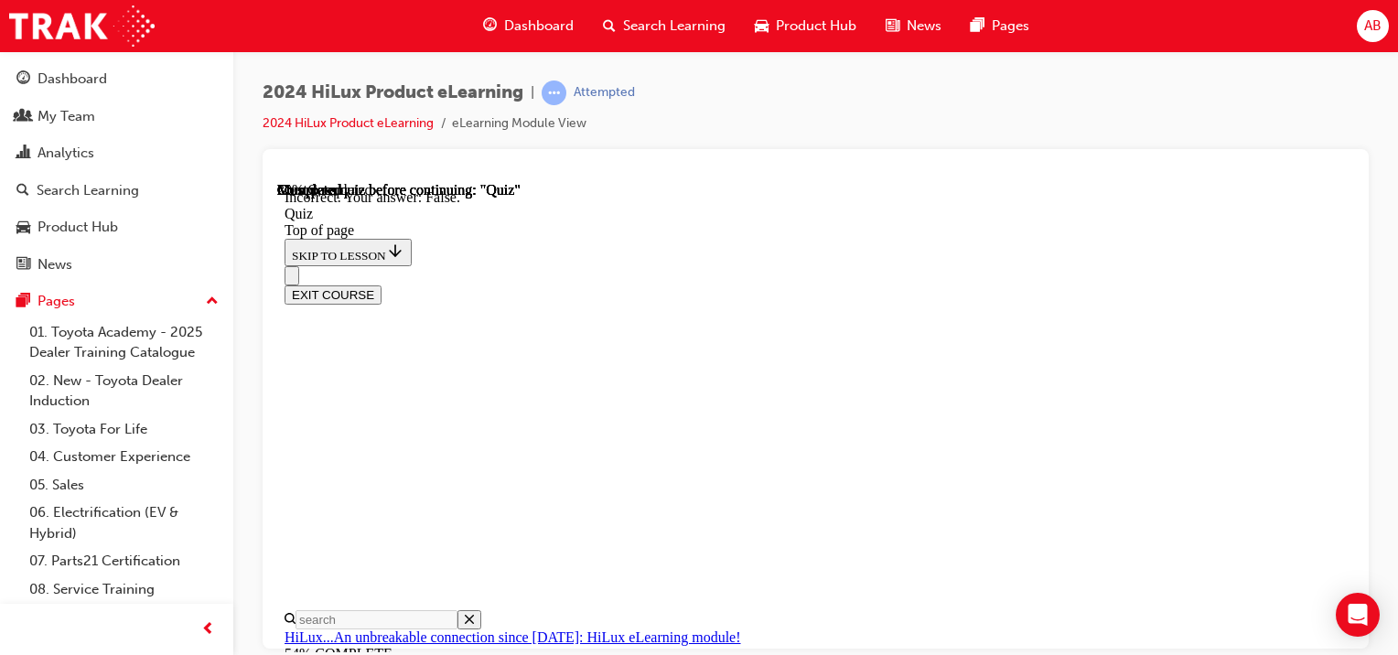
scroll to position [462, 0]
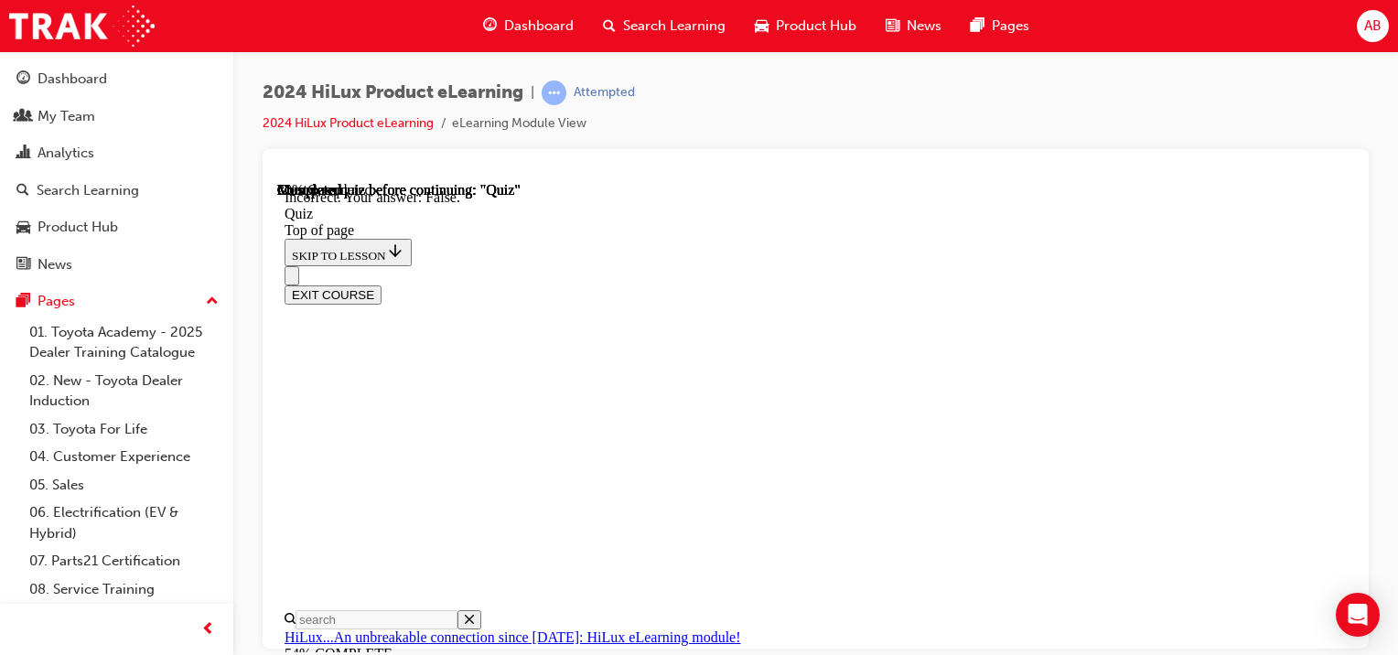
drag, startPoint x: 930, startPoint y: 591, endPoint x: 930, endPoint y: 577, distance: 14.6
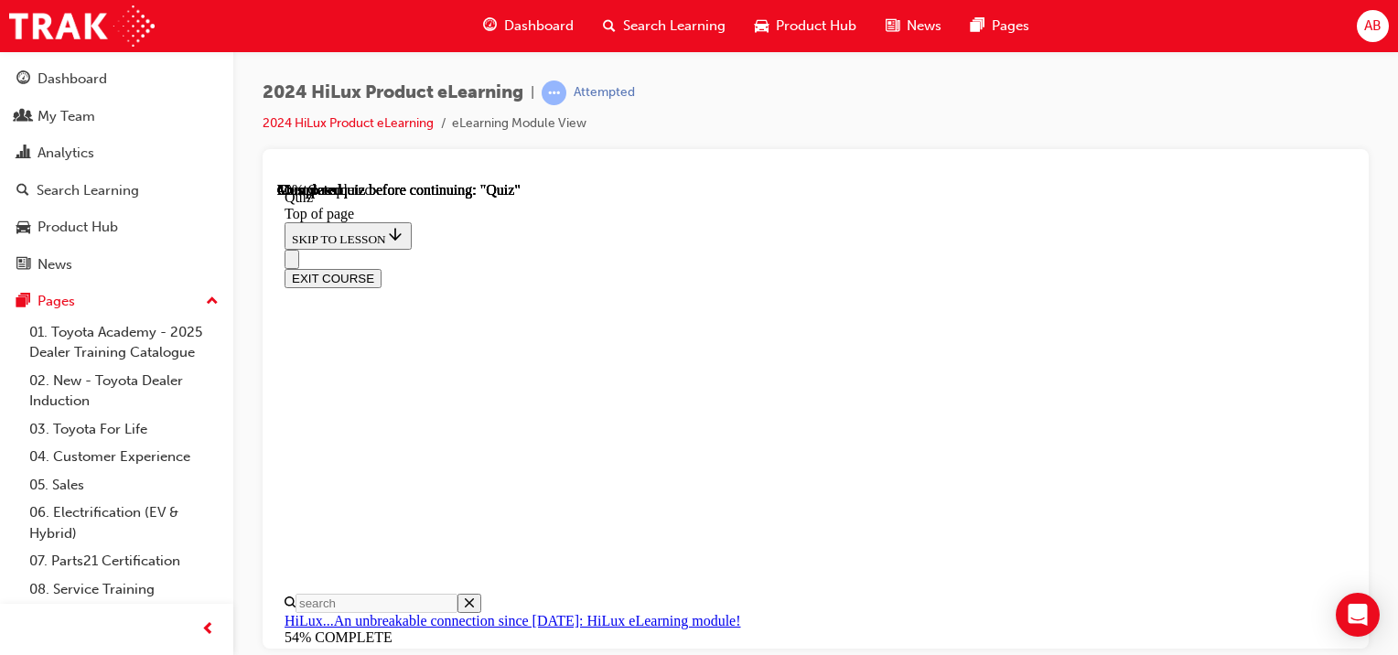
scroll to position [238, 0]
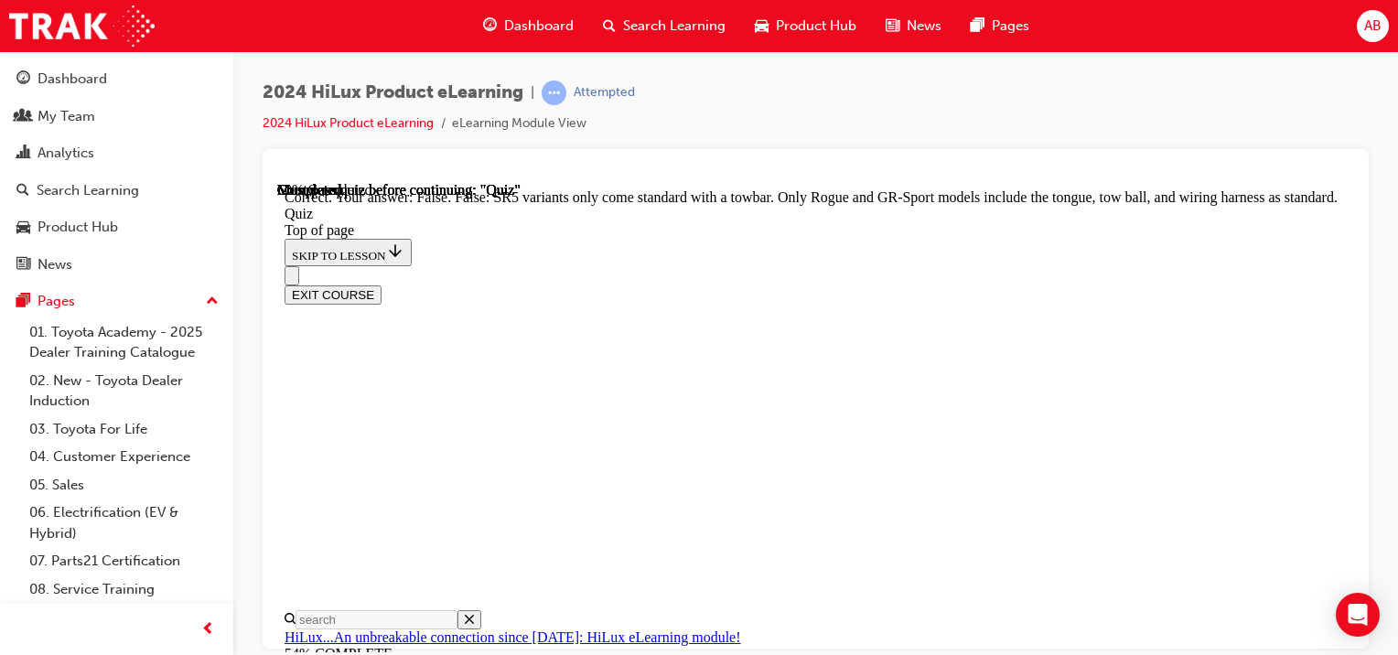
scroll to position [329, 0]
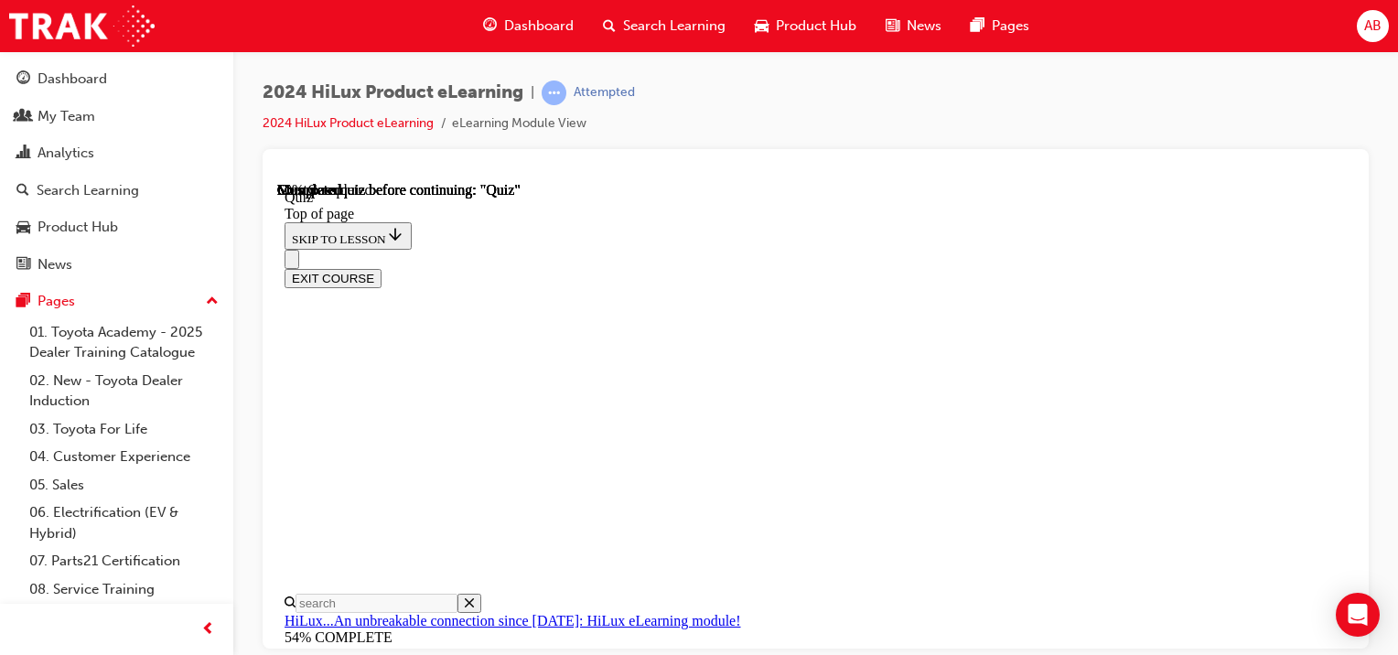
scroll to position [146, 0]
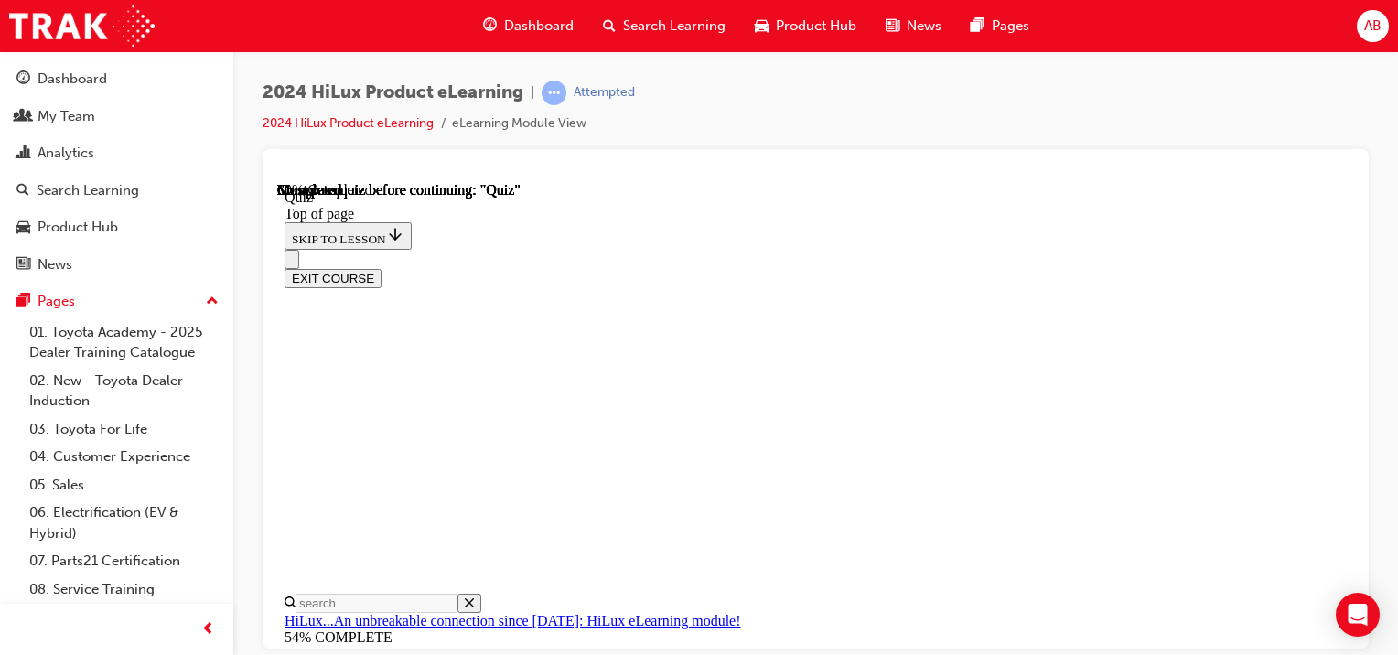
scroll to position [146, 0]
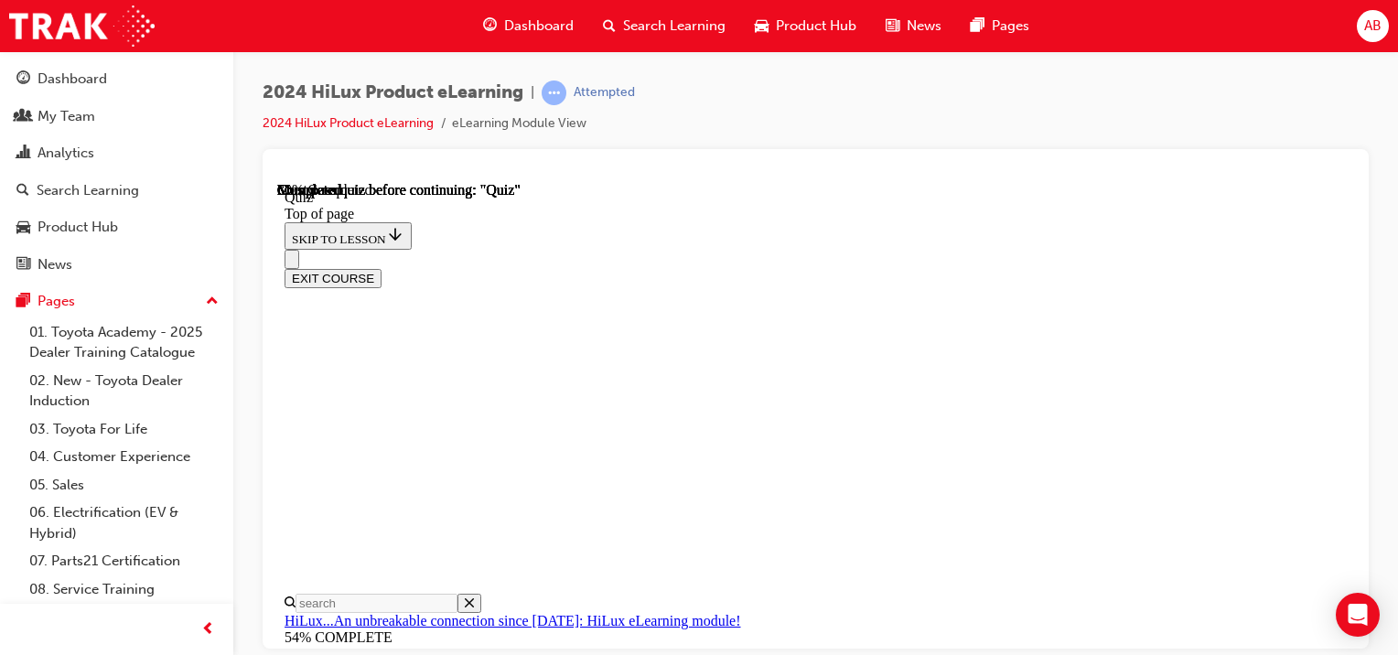
scroll to position [403, 0]
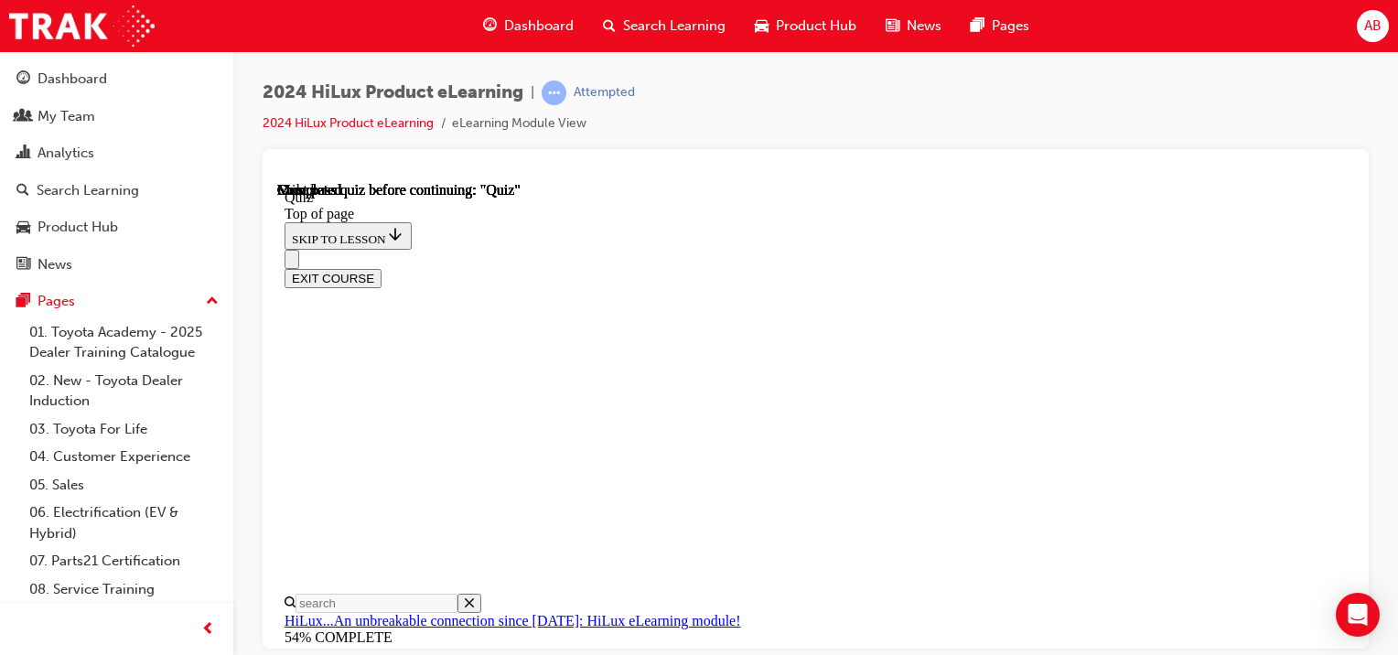
scroll to position [523, 0]
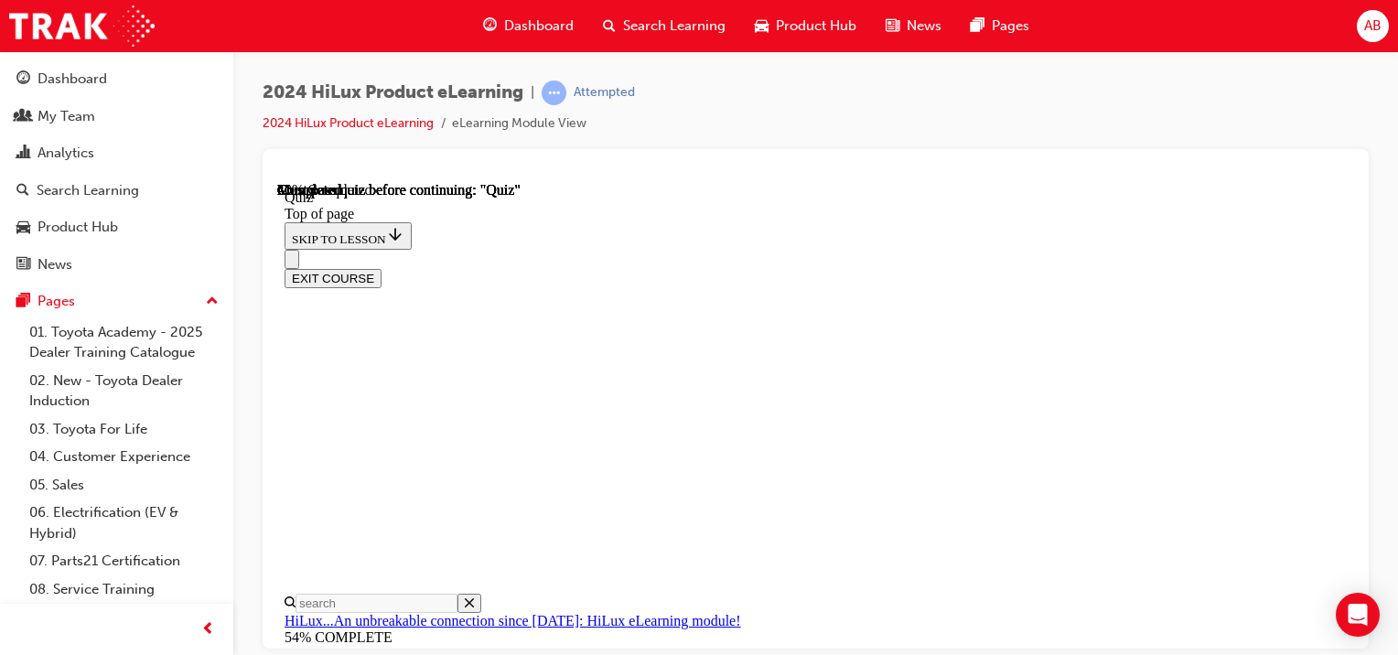
scroll to position [238, 0]
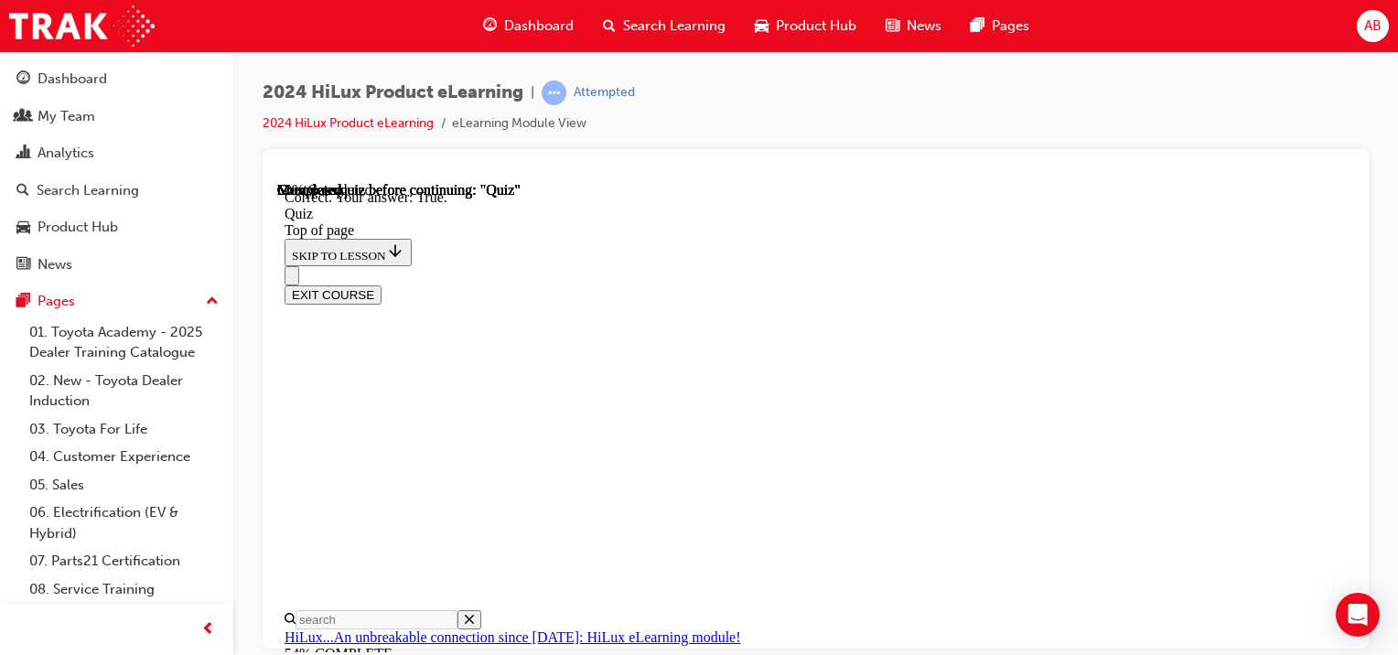
scroll to position [462, 0]
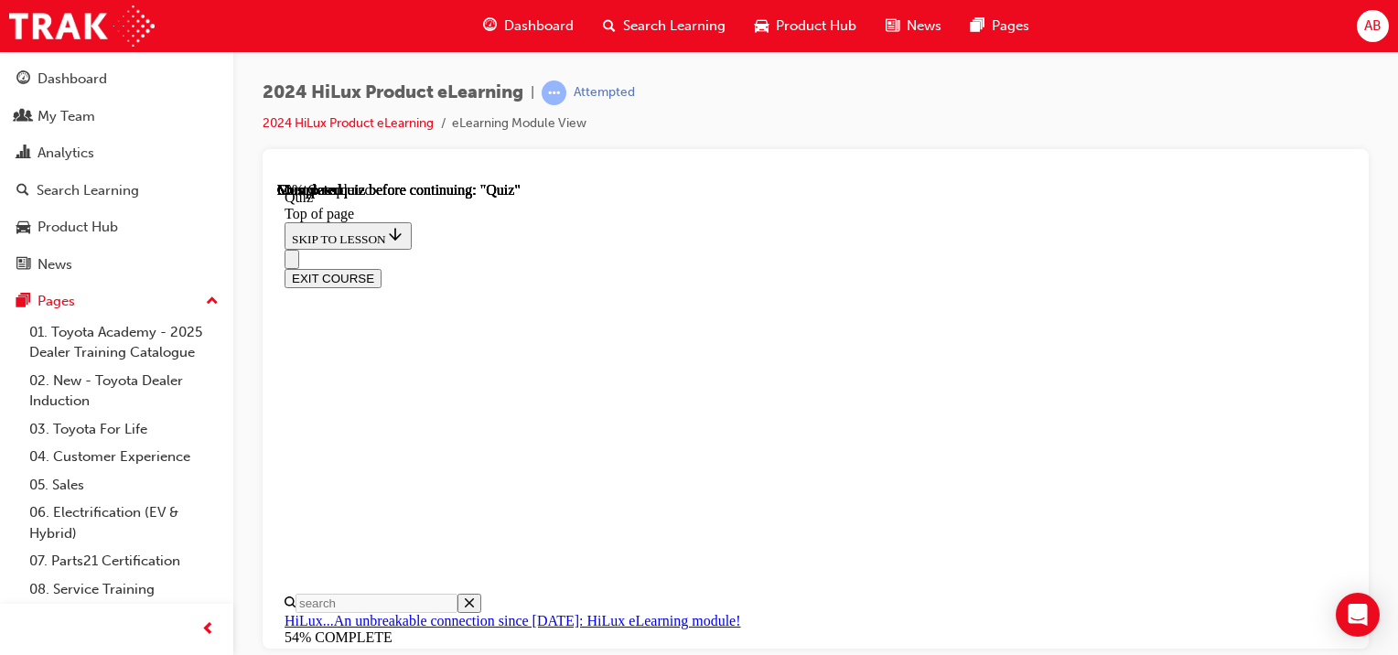
scroll to position [238, 0]
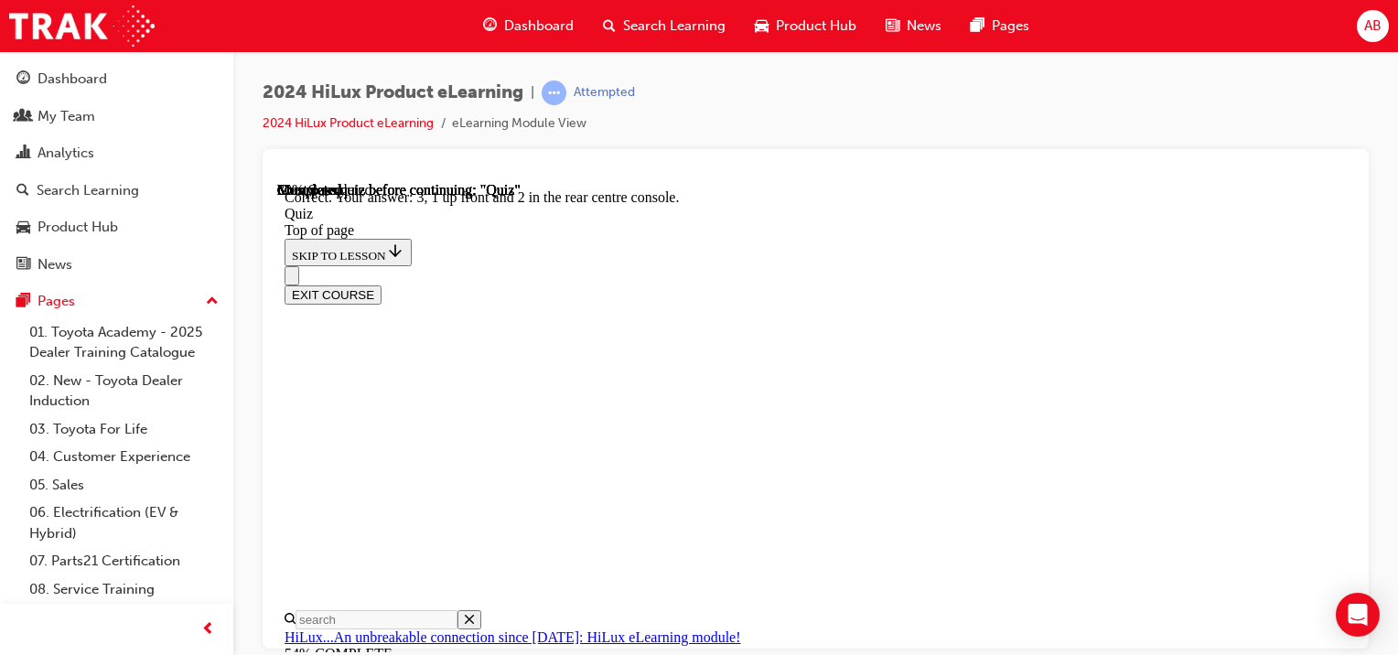
scroll to position [473, 0]
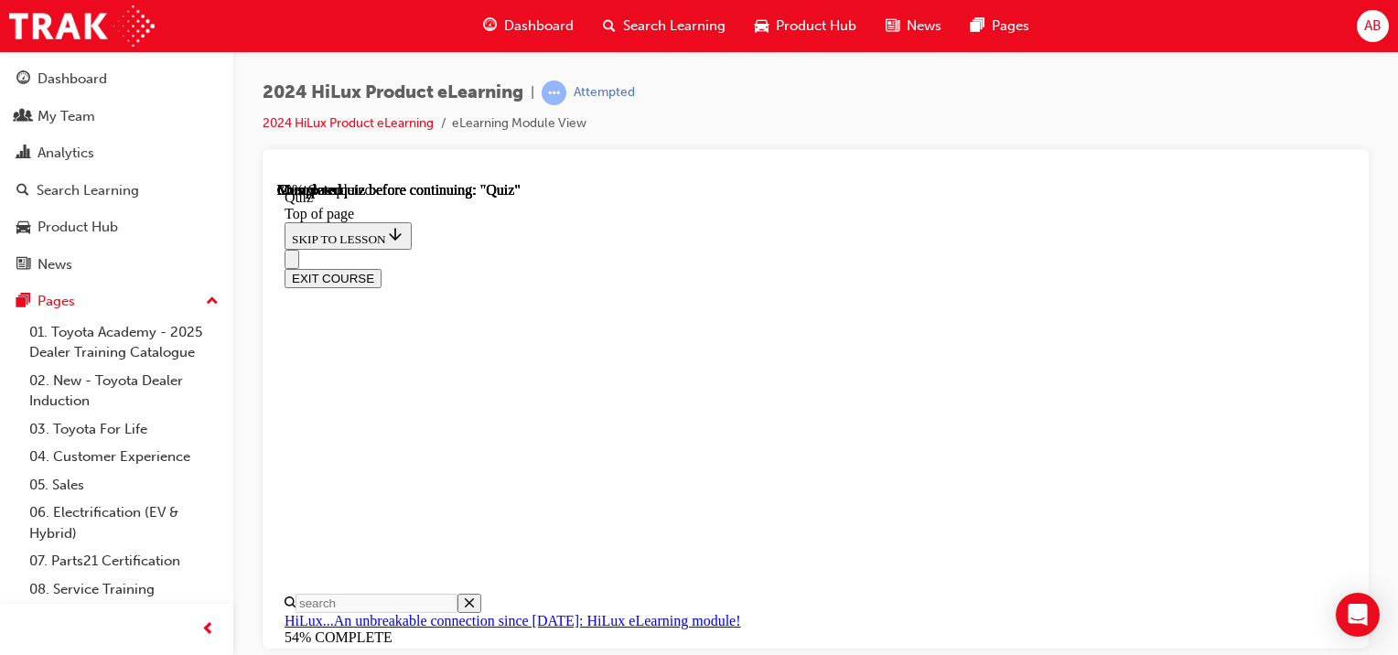
scroll to position [238, 0]
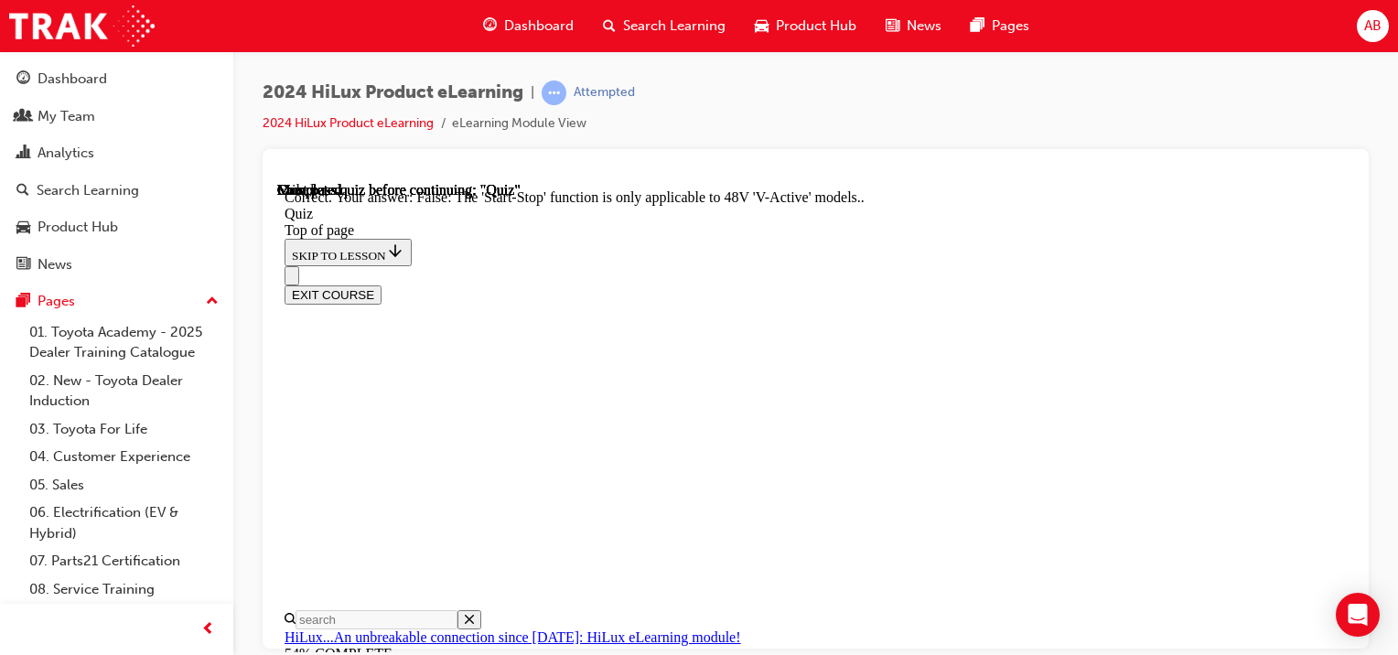
scroll to position [421, 0]
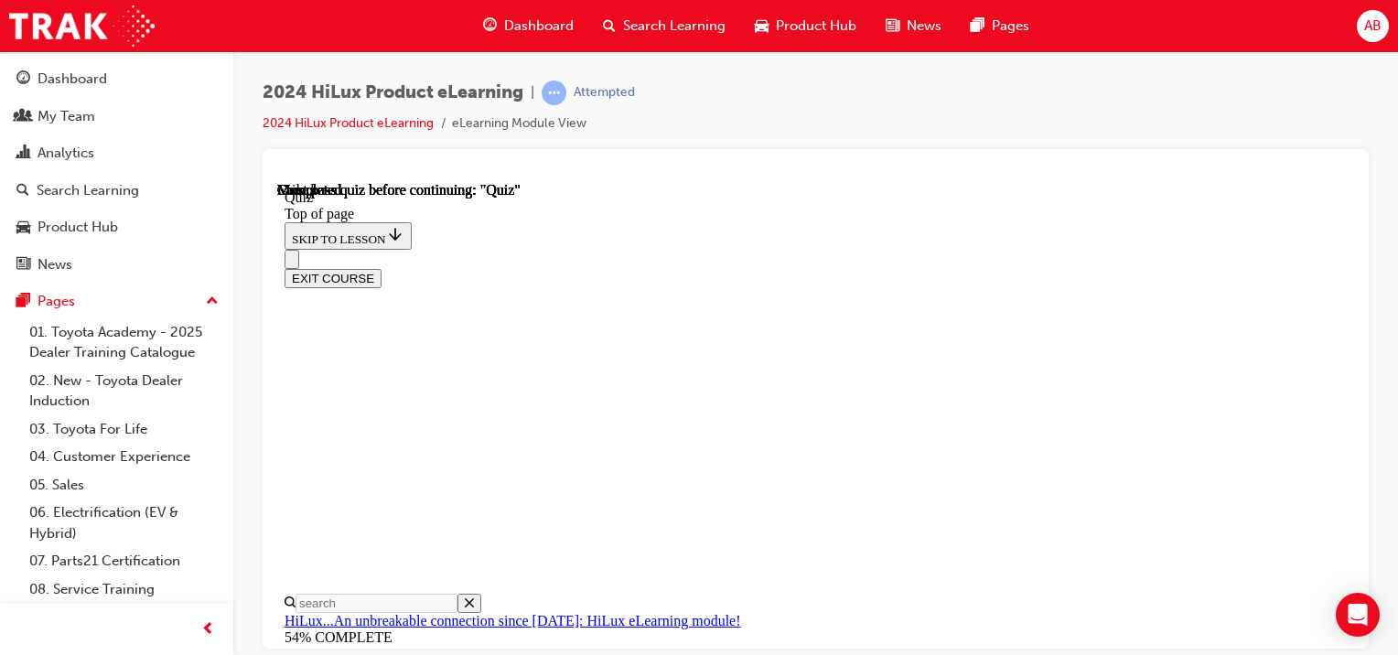
scroll to position [523, 0]
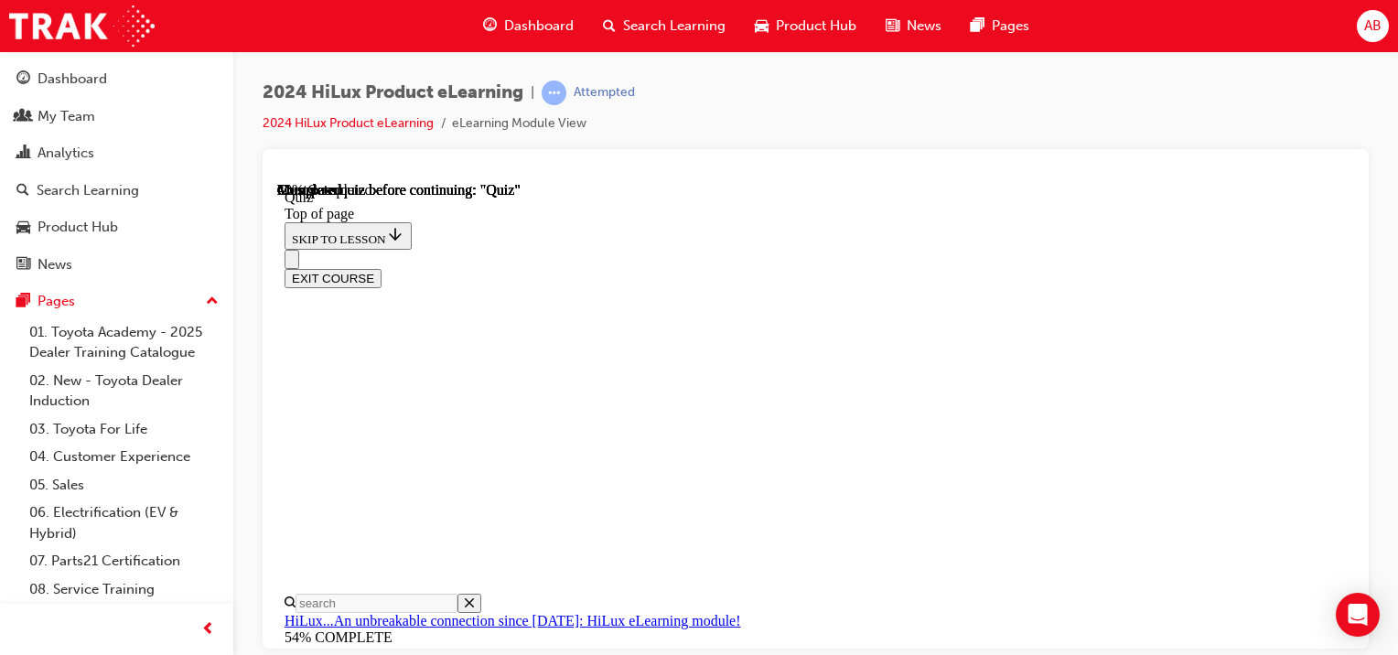
scroll to position [238, 0]
drag, startPoint x: 733, startPoint y: 434, endPoint x: 733, endPoint y: 415, distance: 19.2
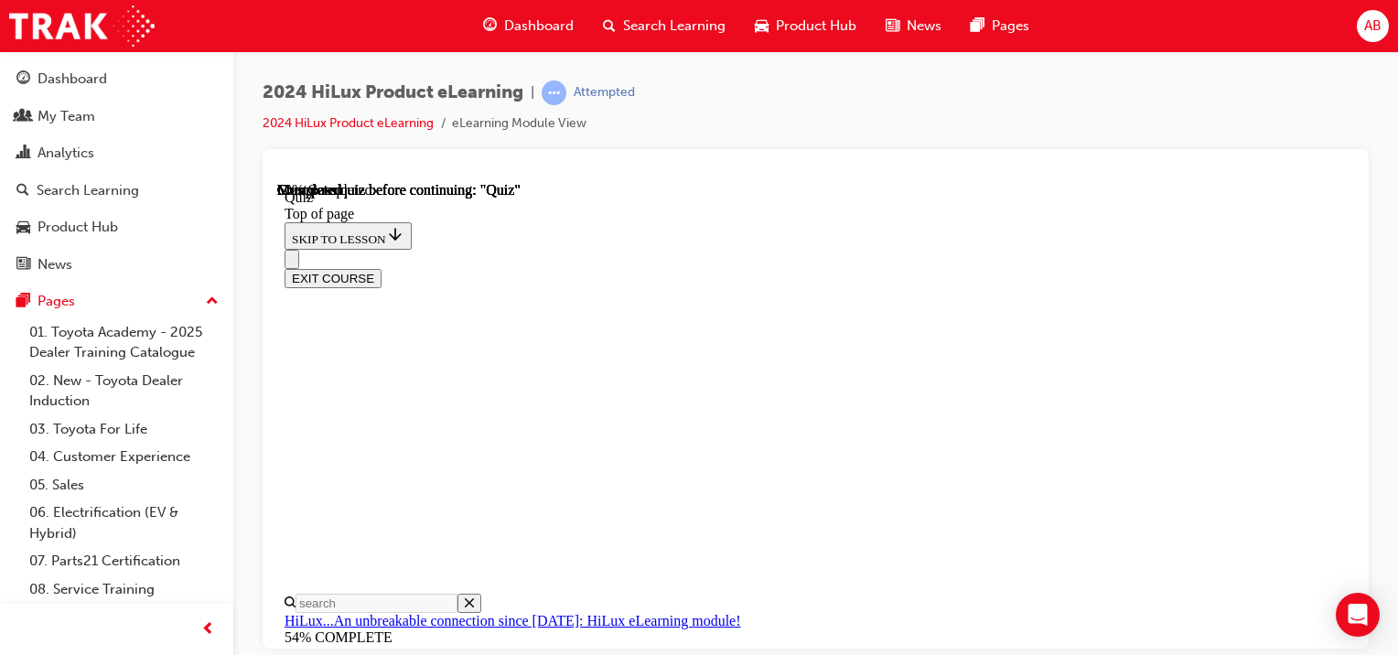
scroll to position [238, 0]
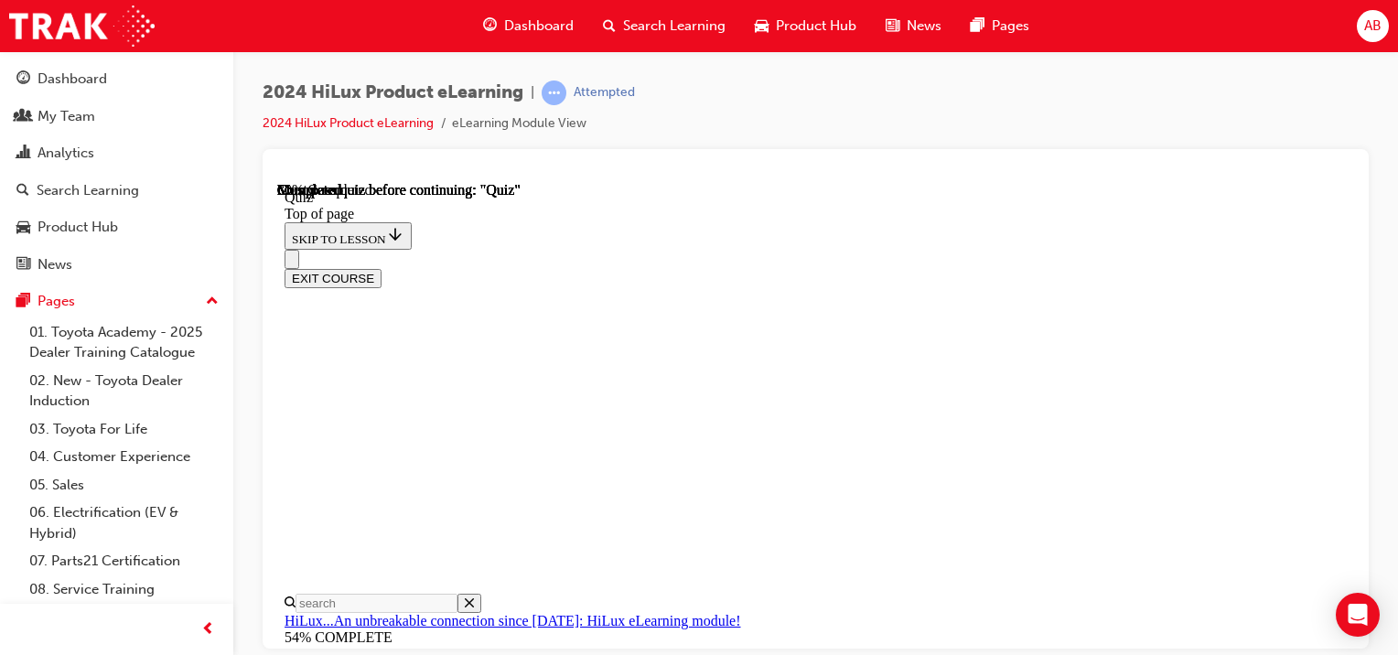
scroll to position [361, 0]
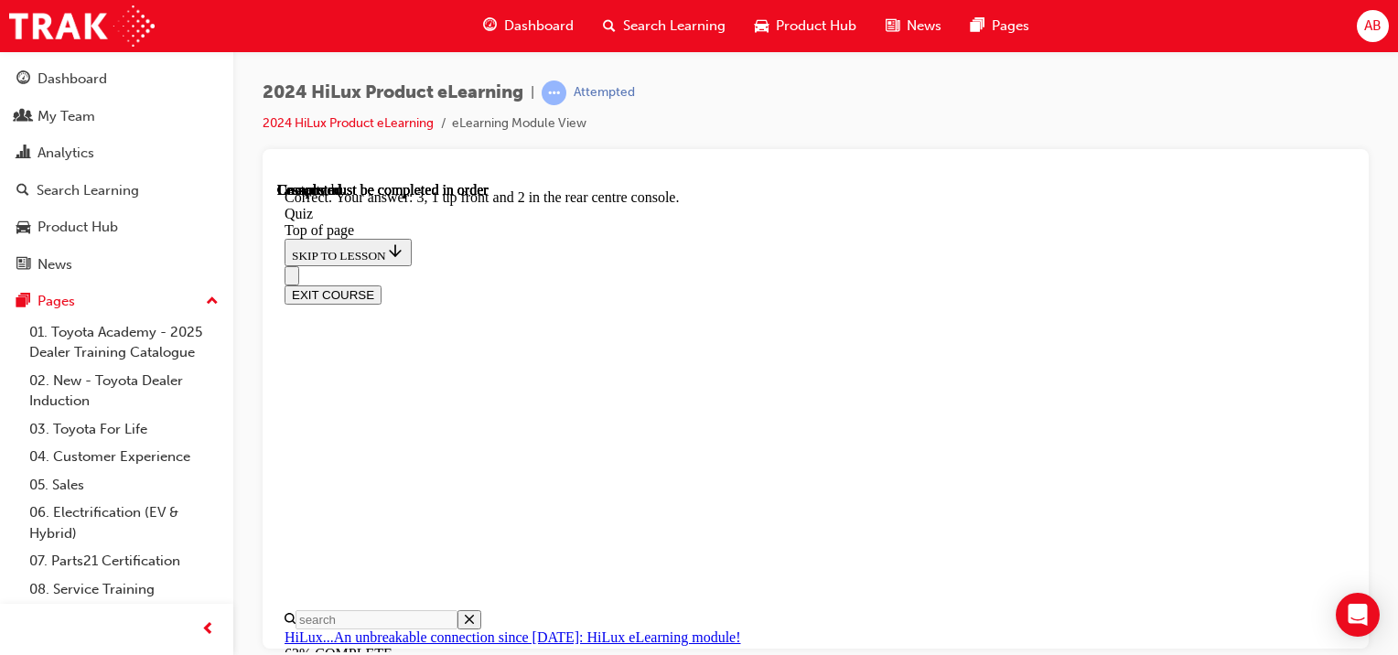
scroll to position [473, 0]
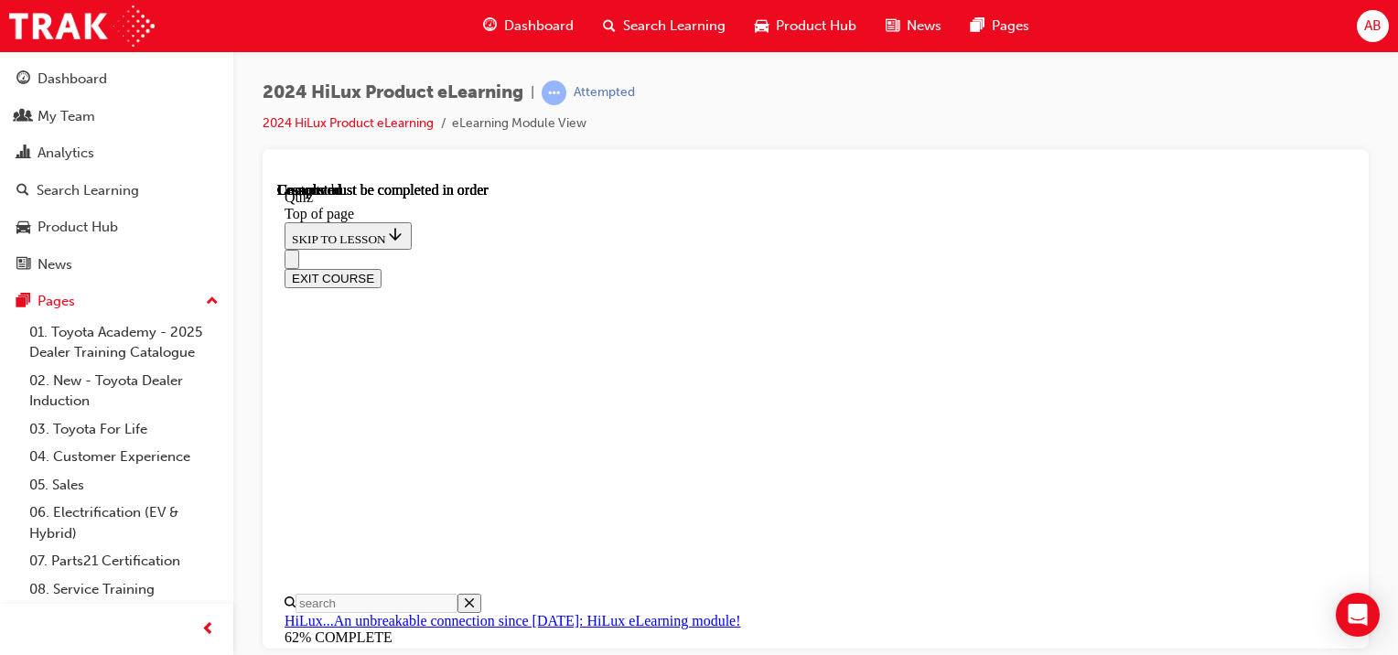
scroll to position [523, 0]
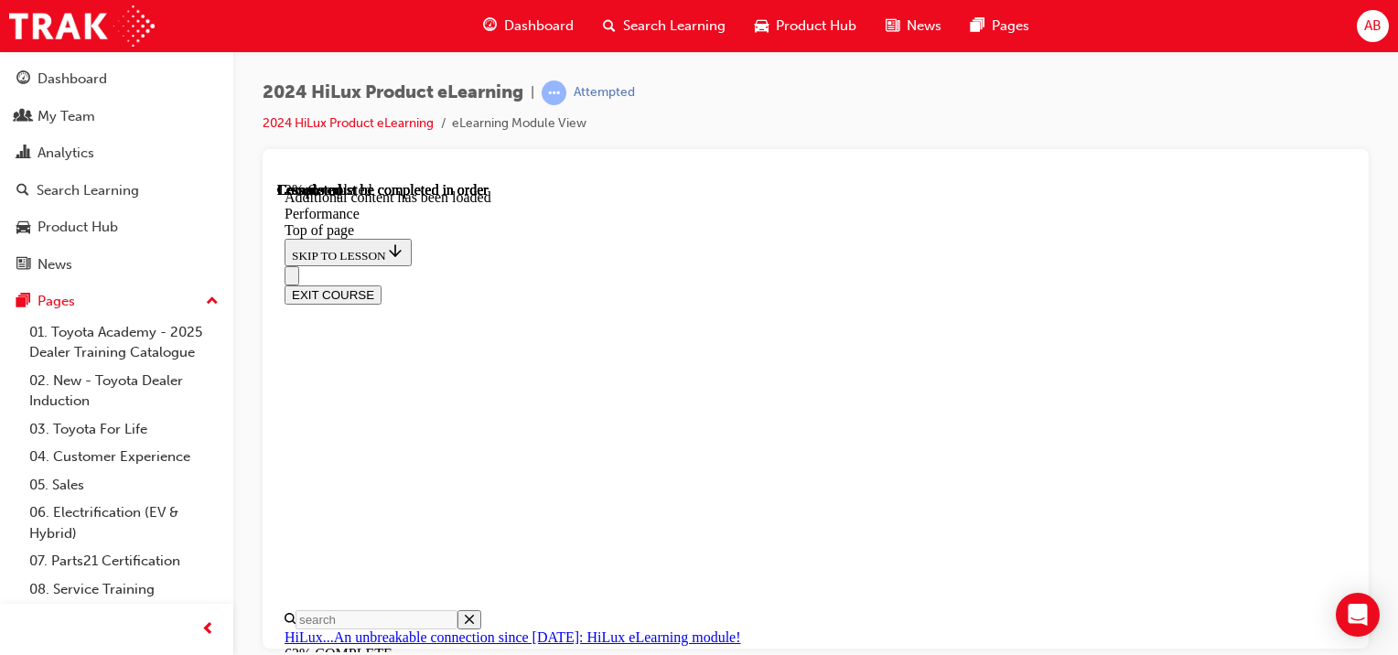
scroll to position [1466, 0]
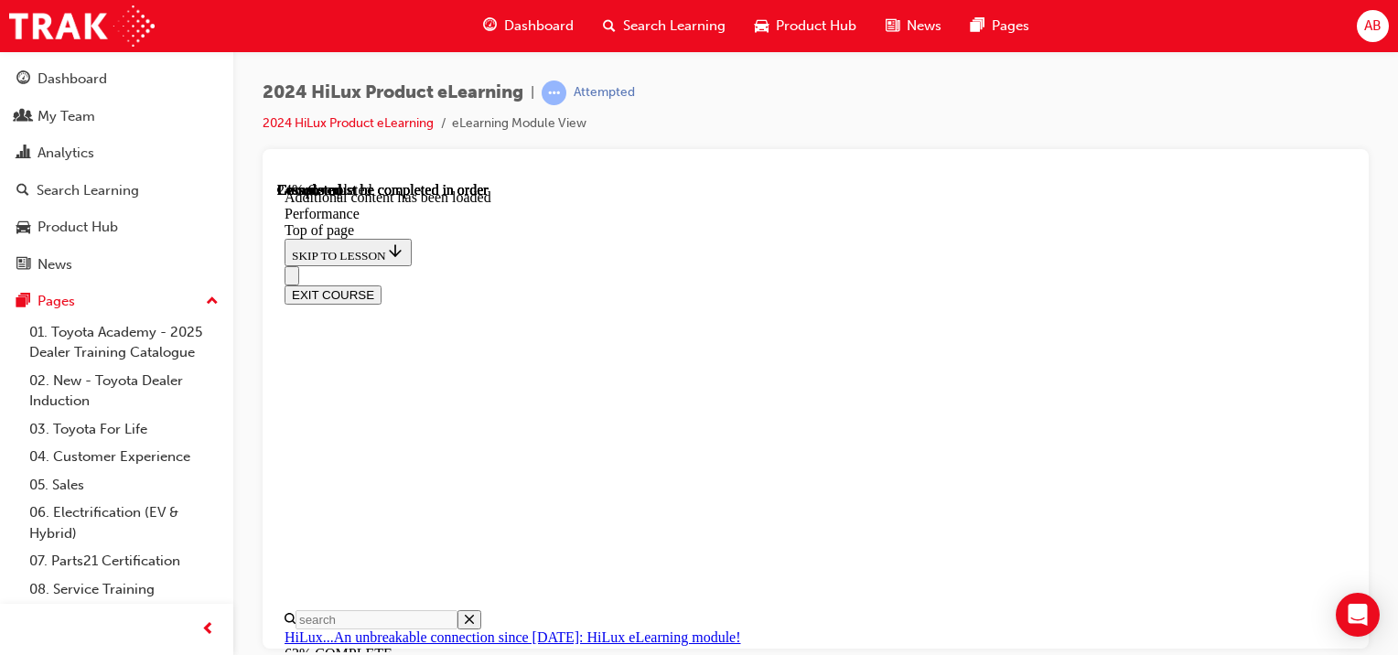
scroll to position [4919, 0]
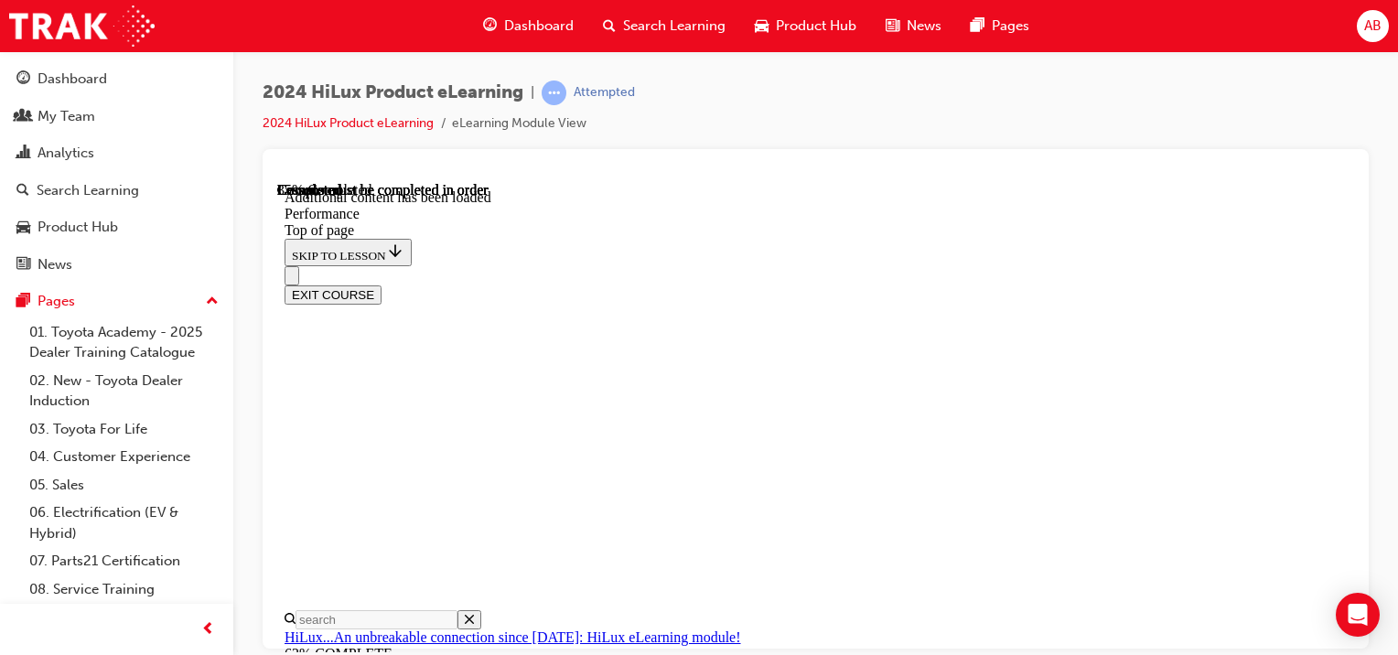
scroll to position [5729, 0]
drag, startPoint x: 944, startPoint y: 470, endPoint x: 974, endPoint y: 467, distance: 30.4
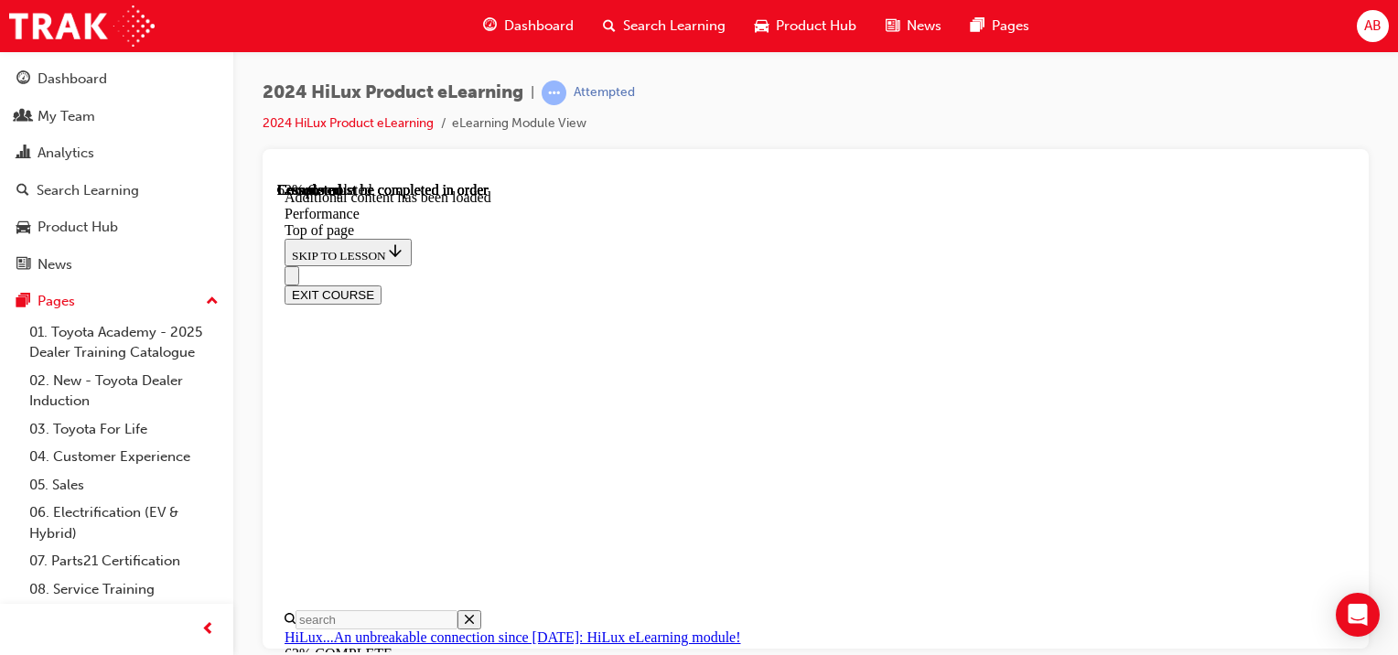
scroll to position [10772, 0]
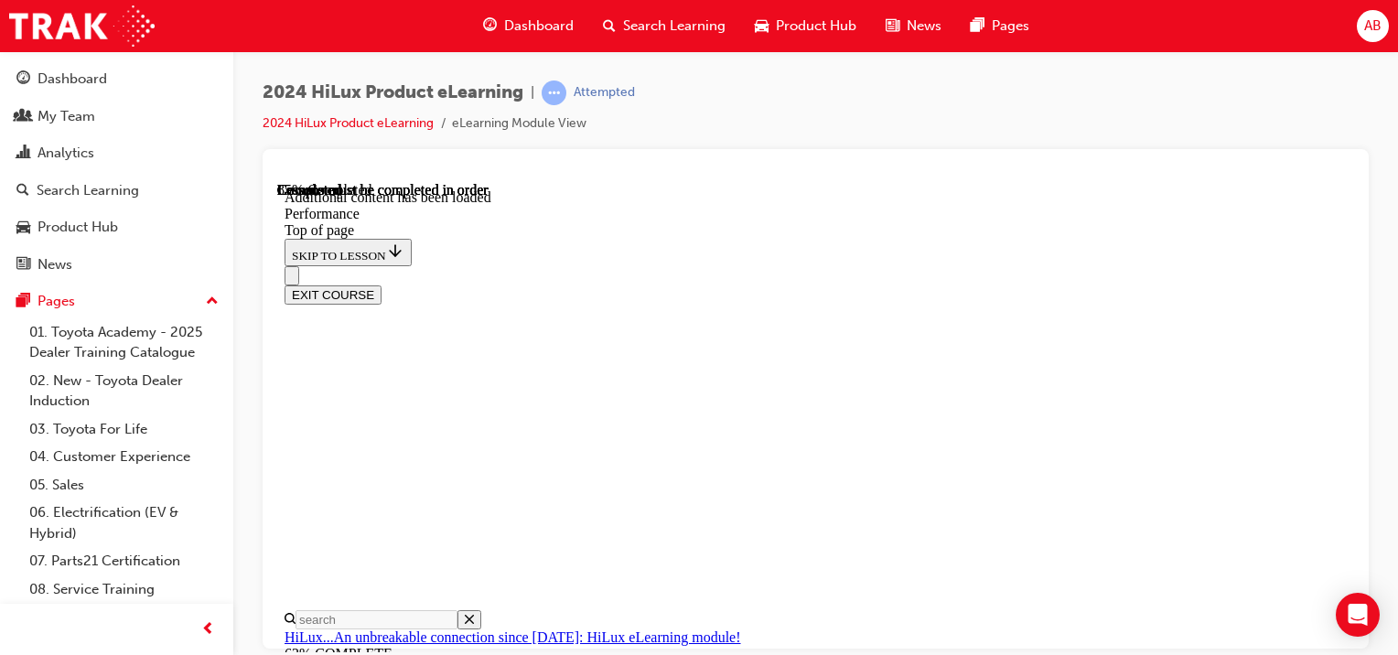
scroll to position [12353, 0]
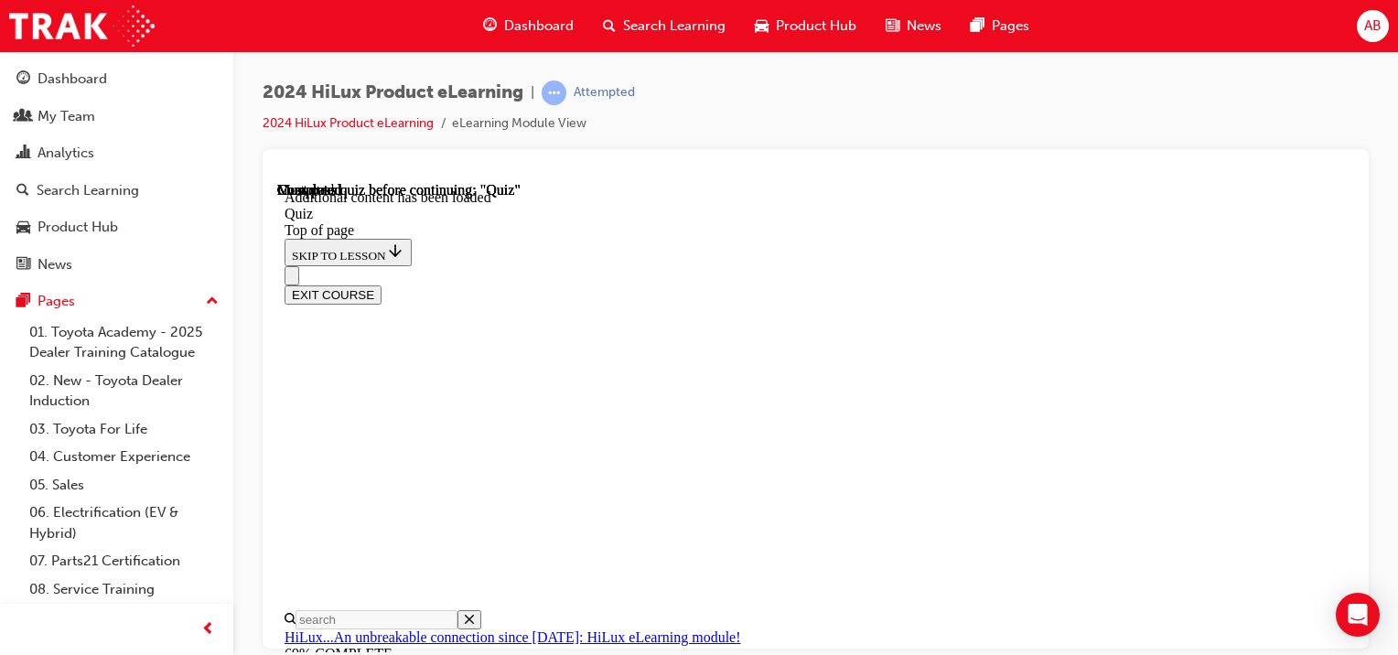
scroll to position [600, 0]
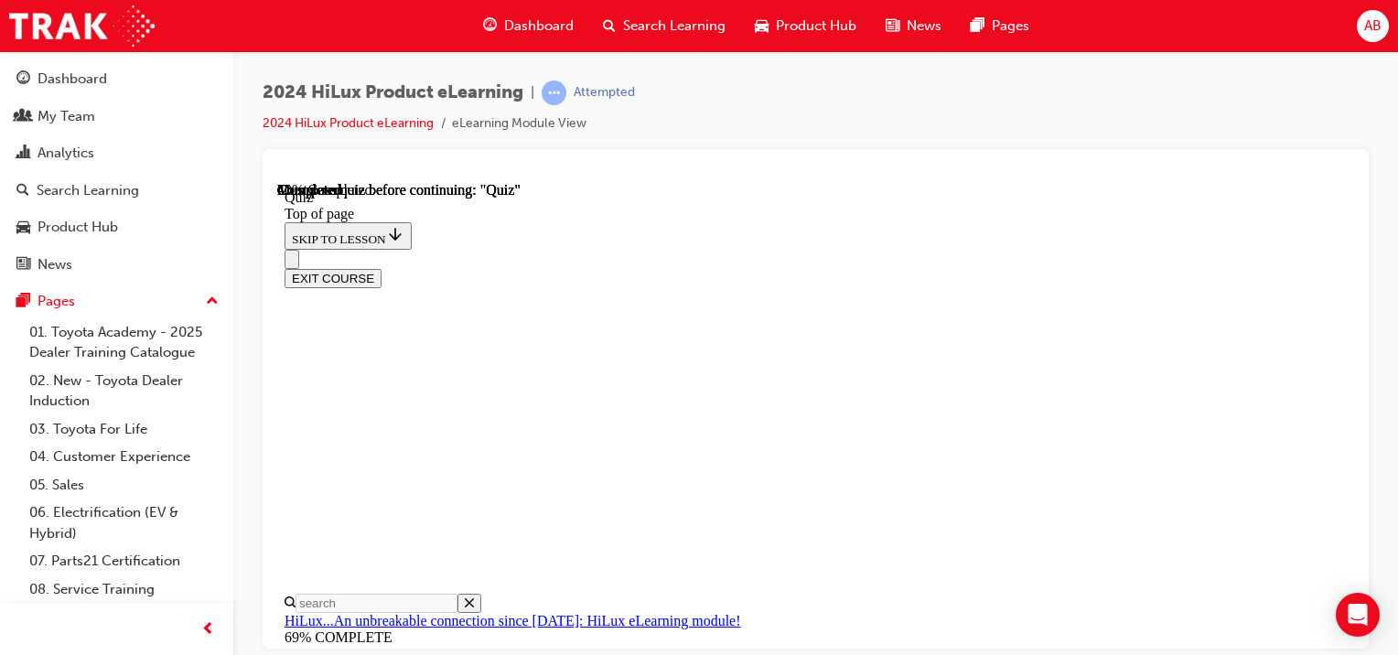
scroll to position [344, 0]
drag, startPoint x: 827, startPoint y: 253, endPoint x: 1153, endPoint y: 264, distance: 326.0
drag, startPoint x: 1153, startPoint y: 264, endPoint x: 1127, endPoint y: 266, distance: 25.8
copy p "2.8-litre engines without V-Active technology"
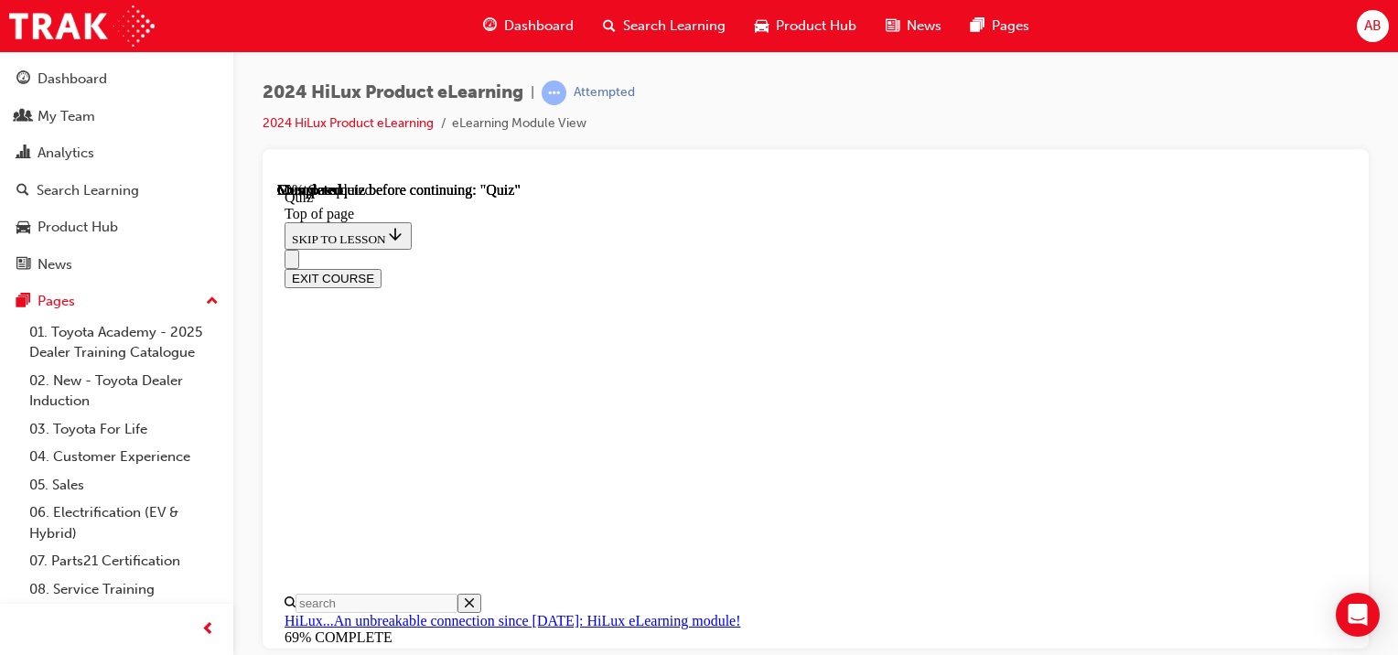
scroll to position [329, 0]
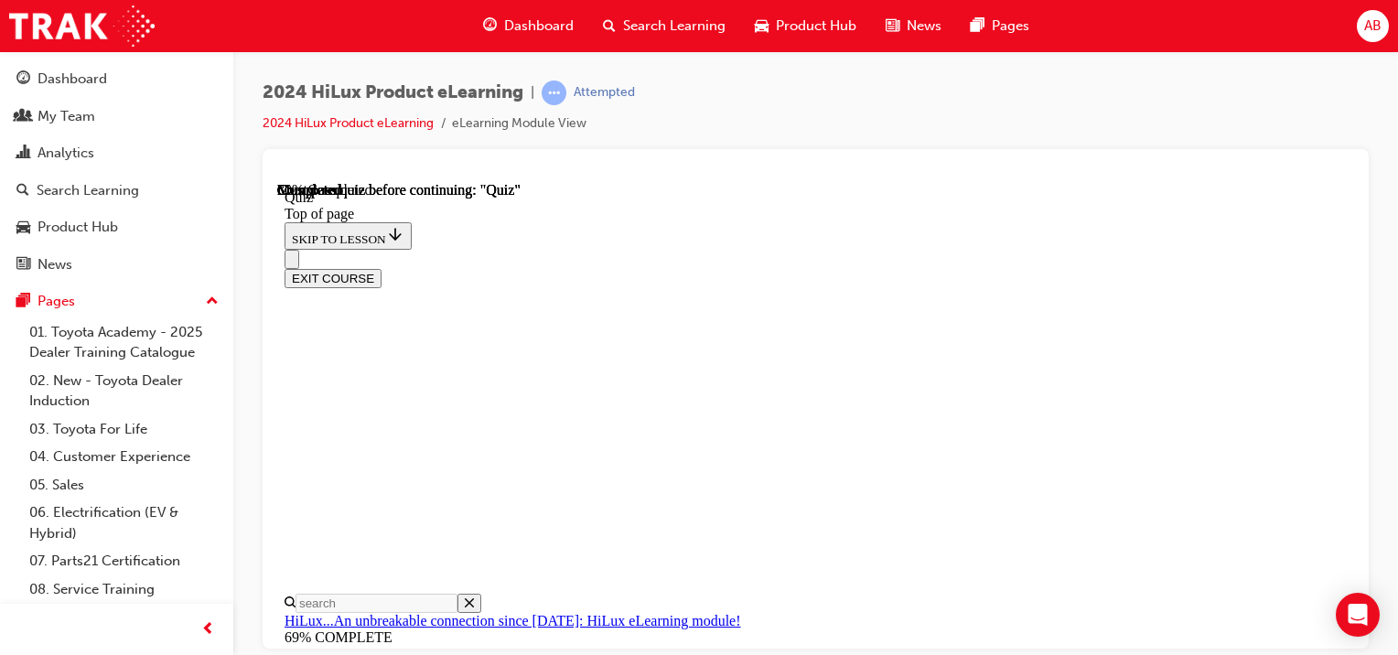
scroll to position [146, 0]
drag, startPoint x: 863, startPoint y: 372, endPoint x: 1070, endPoint y: 396, distance: 208.3
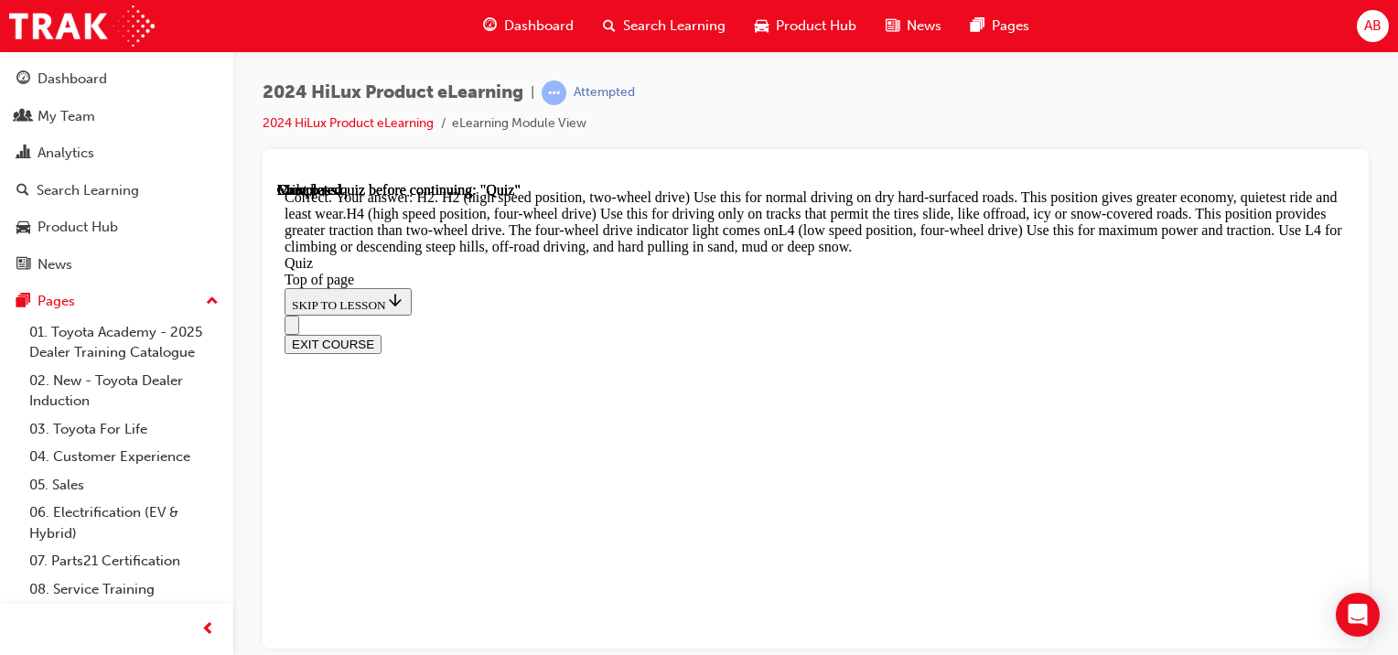
scroll to position [877, 0]
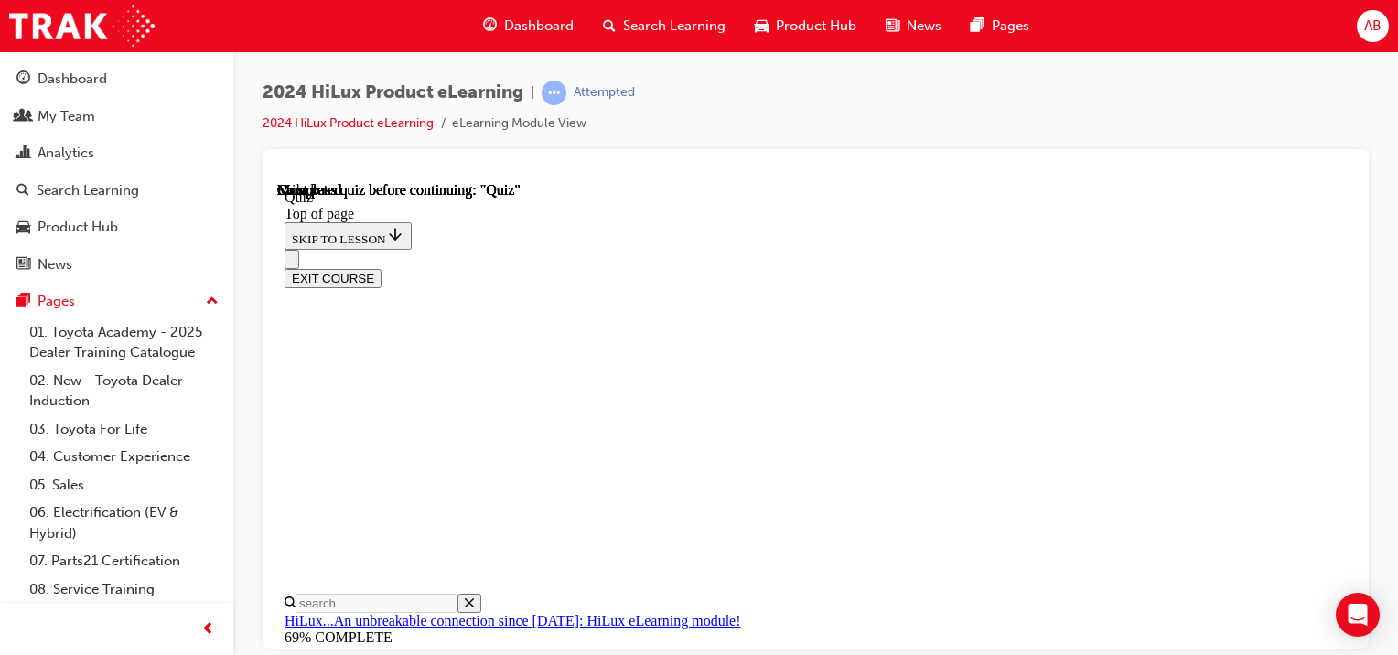
scroll to position [523, 0]
